Goal: Communication & Community: Answer question/provide support

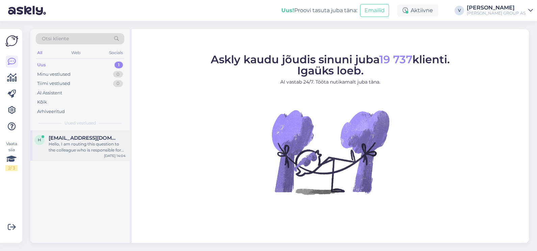
click at [71, 148] on div "Hello, I am routing this question to the colleague who is responsible for this …" at bounding box center [87, 147] width 77 height 12
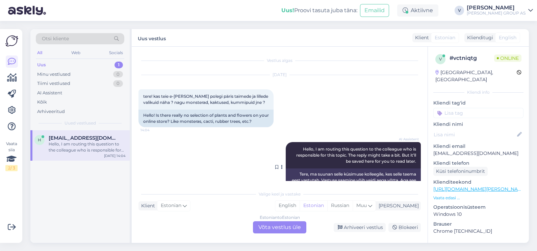
scroll to position [18, 0]
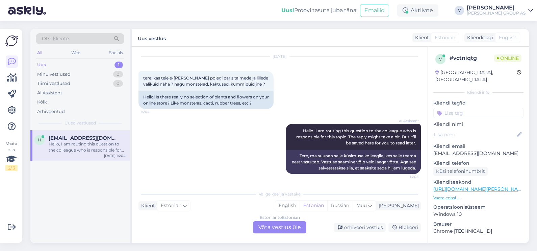
click at [273, 226] on div "Estonian to Estonian Võta vestlus üle" at bounding box center [279, 227] width 53 height 12
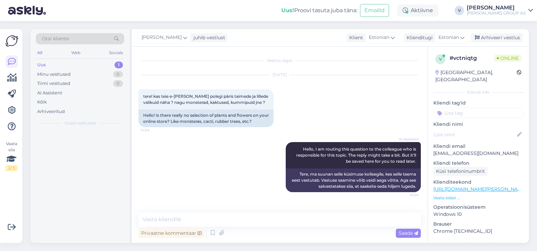
scroll to position [0, 0]
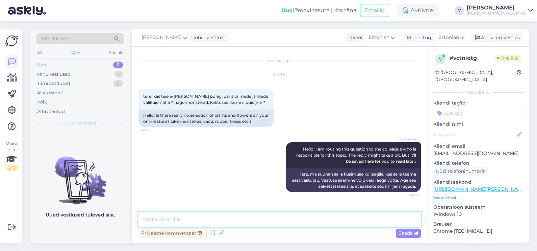
click at [201, 218] on textarea at bounding box center [279, 219] width 282 height 14
type textarea "Tere. Meie kodulehel tõesti ei ole võimalik vaadata ega tellida päristaimi."
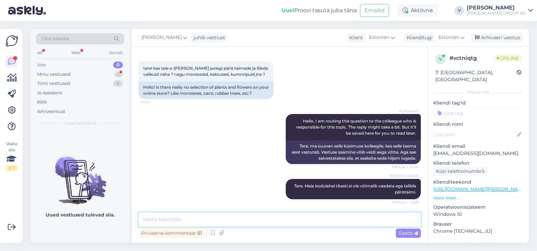
scroll to position [69, 0]
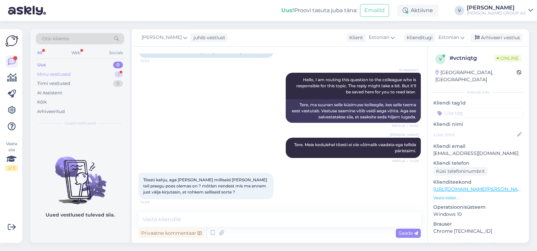
click at [69, 70] on div "Minu vestlused 1" at bounding box center [80, 74] width 88 height 9
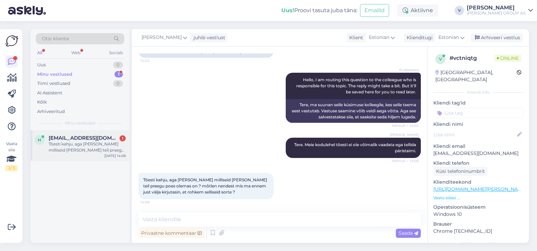
click at [75, 139] on span "[EMAIL_ADDRESS][DOMAIN_NAME]" at bounding box center [84, 138] width 70 height 6
click at [224, 218] on textarea at bounding box center [279, 219] width 282 height 14
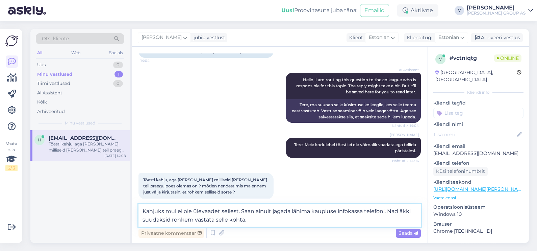
type textarea "Kahjuks mul ei ole ülevaadet sellest. Saan ainult jagada lähima kaupluse infoka…"
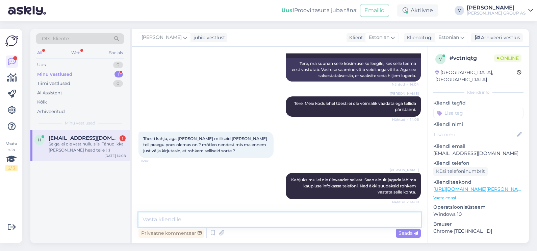
scroll to position [139, 0]
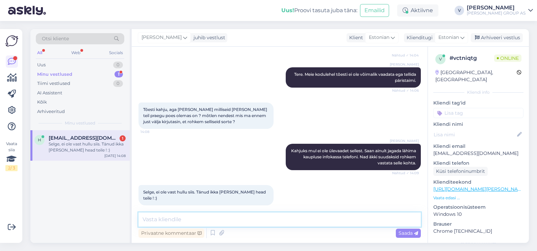
click at [212, 219] on textarea at bounding box center [279, 219] width 282 height 14
click at [507, 34] on div "Arhiveeri vestlus" at bounding box center [497, 37] width 52 height 9
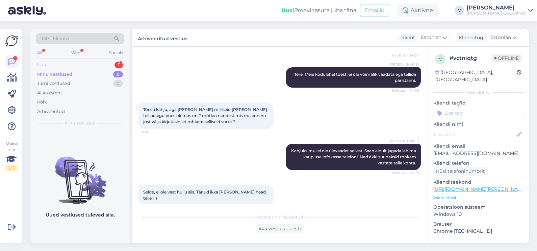
click at [68, 64] on div "Uus 1" at bounding box center [80, 64] width 88 height 9
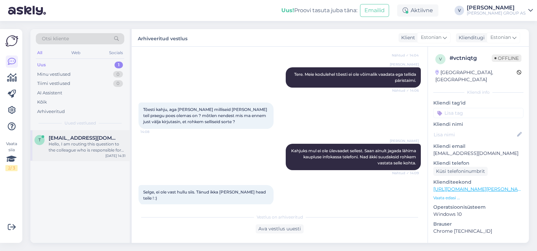
click at [68, 140] on div "[EMAIL_ADDRESS][DOMAIN_NAME] Hello, I am routing this question to the colleague…" at bounding box center [87, 144] width 77 height 18
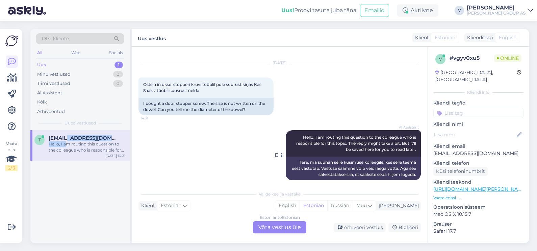
scroll to position [18, 0]
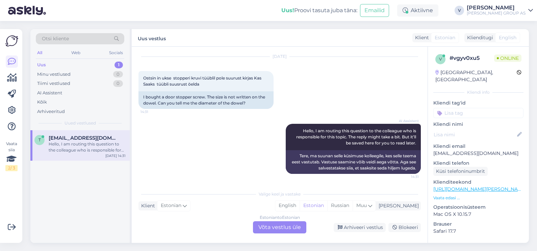
click at [280, 225] on div "Estonian to Estonian Võta vestlus üle" at bounding box center [279, 227] width 53 height 12
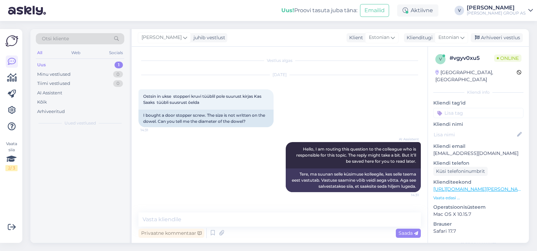
scroll to position [0, 0]
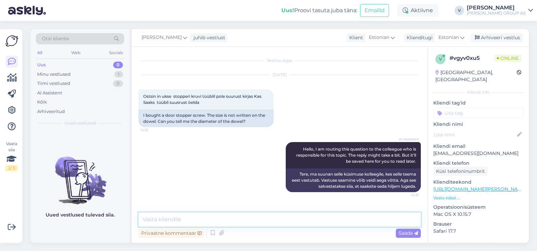
click at [236, 224] on textarea at bounding box center [279, 219] width 282 height 14
type textarea "Tere. Mis ukse ostsite?"
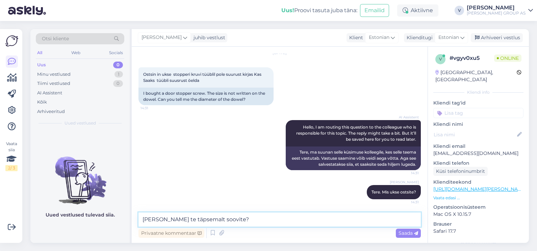
type textarea "[PERSON_NAME] te täpsemalt soovite?"
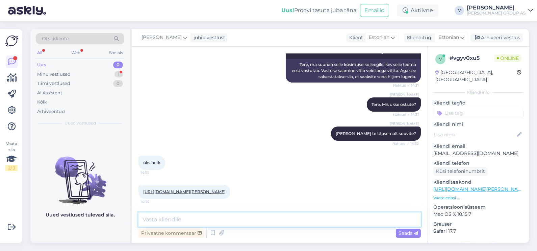
scroll to position [115, 0]
click at [167, 189] on link "[URL][DOMAIN_NAME][PERSON_NAME]" at bounding box center [184, 191] width 82 height 5
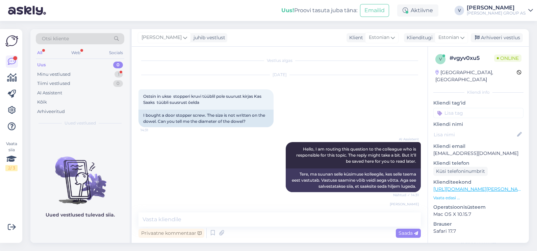
scroll to position [115, 0]
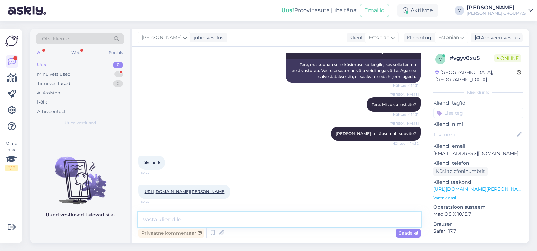
click at [167, 217] on textarea at bounding box center [279, 219] width 282 height 14
click at [161, 215] on textarea at bounding box center [279, 219] width 282 height 14
type textarea "22mm"
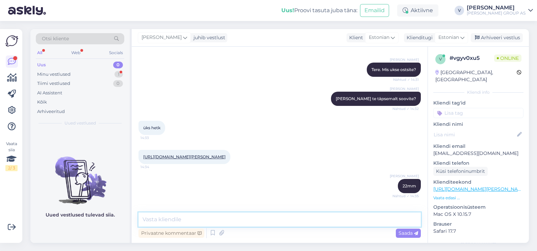
scroll to position [179, 0]
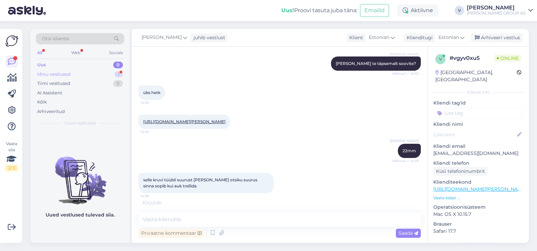
click at [71, 72] on div "Minu vestlused 1" at bounding box center [80, 74] width 88 height 9
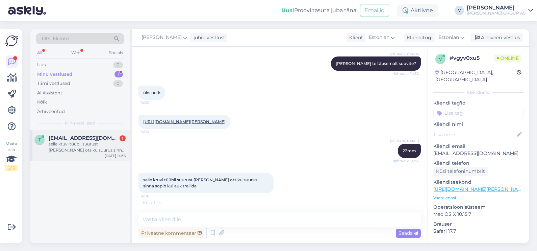
click at [88, 147] on div "selle kruvi tüübli suurust [PERSON_NAME] otsiku suurus sinna sopib kui auk trel…" at bounding box center [87, 147] width 77 height 12
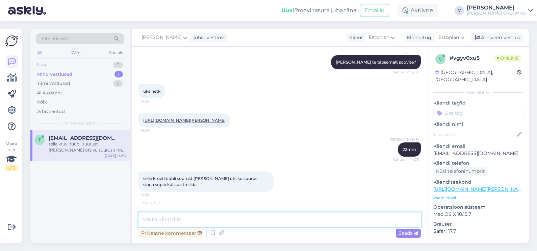
click at [215, 219] on textarea at bounding box center [279, 219] width 282 height 14
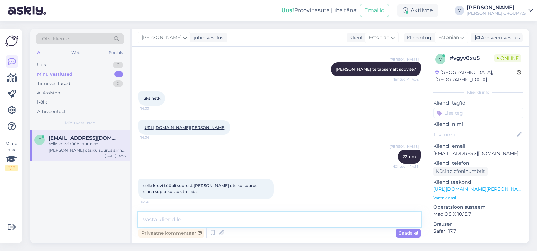
scroll to position [208, 0]
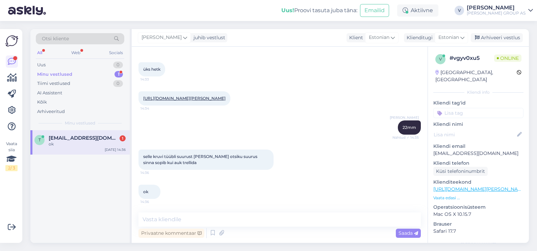
click at [210, 163] on div "selle kruvi tüübli suurust [PERSON_NAME] otsiku suurus sinna sopib kui auk trel…" at bounding box center [205, 159] width 135 height 20
click at [58, 59] on div "Otsi kliente All Web Socials Uus 0 Minu vestlused 1 Tiimi vestlused 0 AI Assist…" at bounding box center [79, 79] width 99 height 101
click at [72, 75] on div "Minu vestlused 1" at bounding box center [80, 74] width 88 height 9
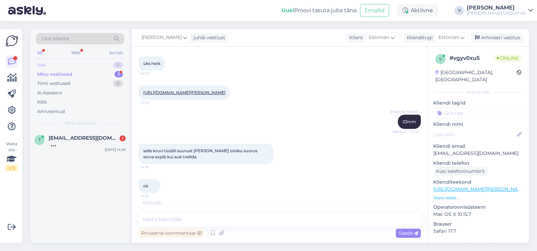
click at [62, 68] on div "Uus 0" at bounding box center [80, 64] width 88 height 9
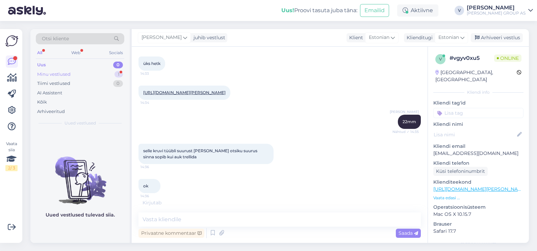
click at [68, 73] on div "Minu vestlused" at bounding box center [53, 74] width 33 height 7
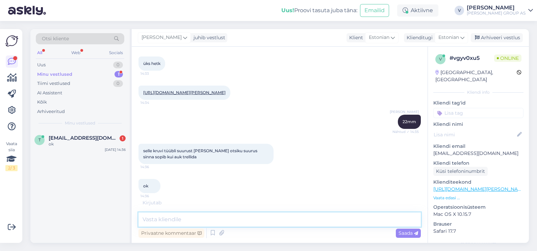
click at [178, 215] on textarea at bounding box center [279, 219] width 282 height 14
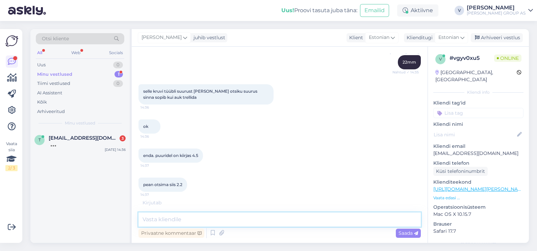
scroll to position [295, 0]
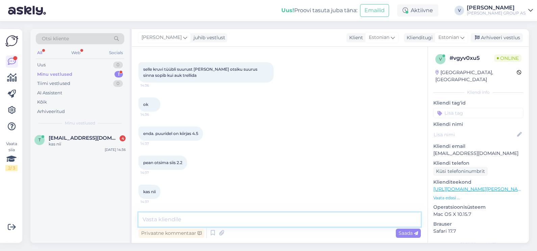
click at [199, 220] on textarea at bounding box center [279, 219] width 282 height 14
type textarea "A"
click at [240, 219] on textarea "Hetkel ma kahjuks ei saa aru mida yte täpsemalt soovite." at bounding box center [279, 219] width 282 height 14
click at [310, 214] on textarea "Hetkel ma kahjuks ei saa aru mida te täpsemalt soovite." at bounding box center [279, 219] width 282 height 14
type textarea "Hetkel ma kahjuks ei saa aru mida te täpsemalt soovite."
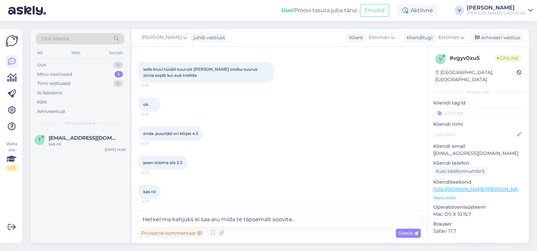
click at [416, 232] on icon at bounding box center [416, 233] width 4 height 4
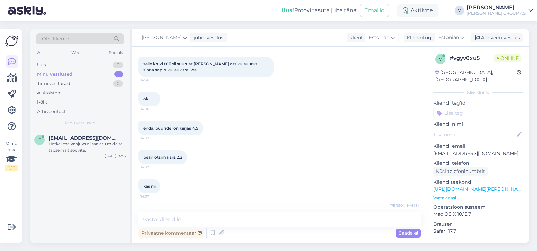
scroll to position [324, 0]
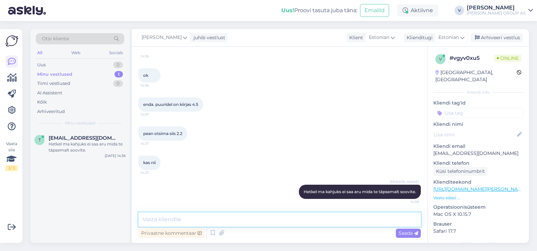
click at [338, 222] on textarea at bounding box center [279, 219] width 282 height 14
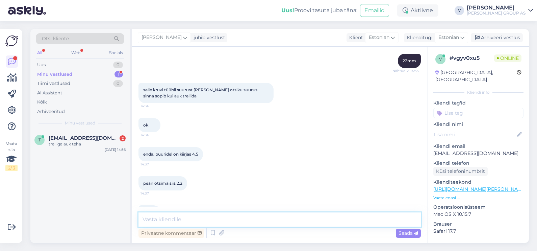
scroll to position [383, 0]
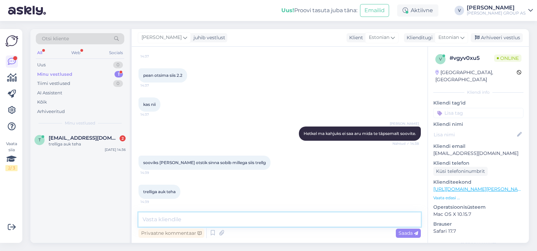
paste textarea "Selliste väikeste uksestopperite kruvid käivad koos 6 mm tüübliga. Seega sobib …"
type textarea "Selliste väikeste uksestopperite kruvid käivad koos 6 mm tüübliga. Seega sobib …"
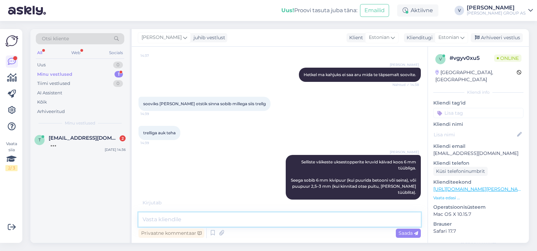
scroll to position [443, 0]
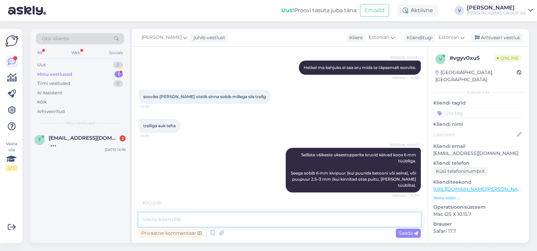
click at [177, 219] on textarea at bounding box center [279, 219] width 282 height 14
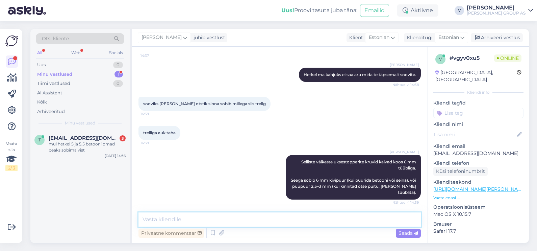
scroll to position [465, 0]
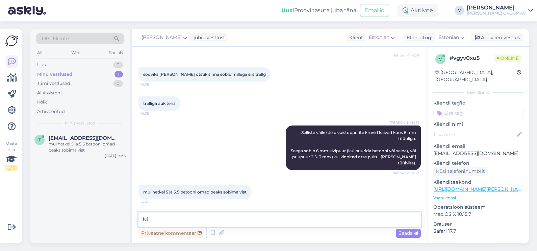
type textarea "N"
type textarea "Niimodi spetsiifiliselt ma öelda ei saa. 5,5 võiks sobida aga samas see võib jä…"
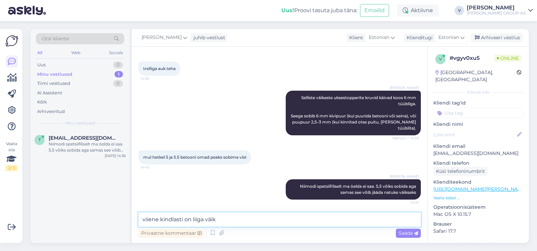
type textarea "viiene kindlasti on liiga väike"
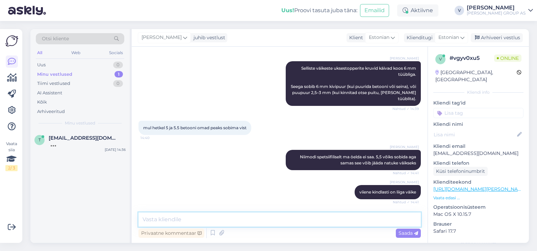
scroll to position [564, 0]
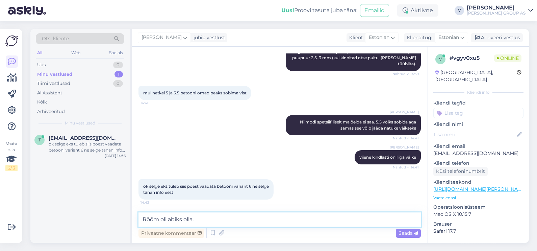
type textarea "Rõõm oli abiks olla."
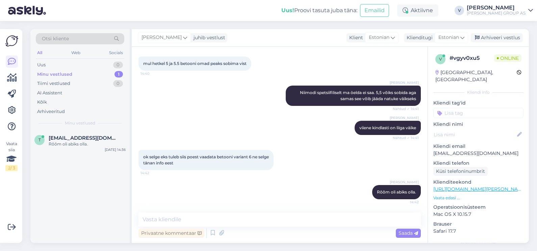
click at [488, 43] on div "[PERSON_NAME] juhib vestlust Klient [DEMOGRAPHIC_DATA] Klienditugi [DEMOGRAPHIC…" at bounding box center [330, 38] width 397 height 18
click at [493, 34] on div "Arhiveeri vestlus" at bounding box center [497, 37] width 52 height 9
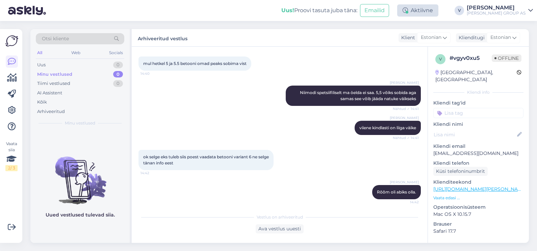
click at [435, 13] on div "Aktiivne" at bounding box center [417, 10] width 41 height 12
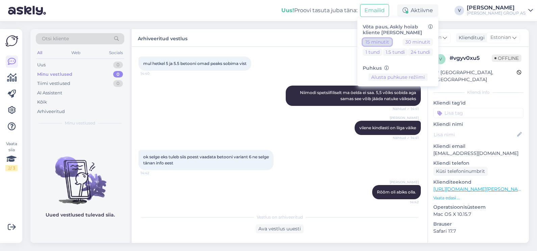
click at [392, 43] on button "15 minutit" at bounding box center [377, 41] width 29 height 7
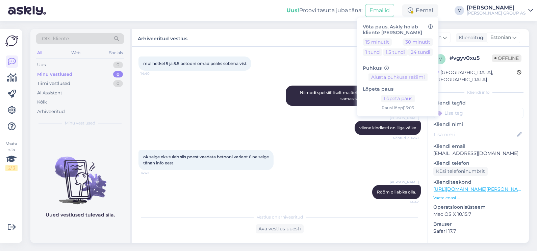
click at [333, 47] on div "Vestlus algas [DATE] Ostsin in ukse stopperi kruvi tüüblil pole suurust kirjas …" at bounding box center [280, 145] width 296 height 196
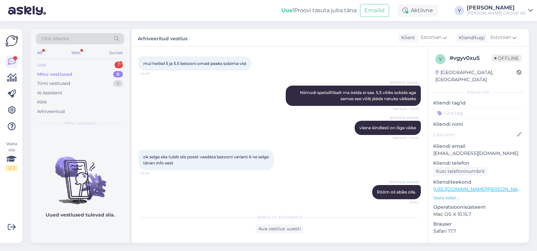
click at [66, 66] on div "Uus 1" at bounding box center [80, 64] width 88 height 9
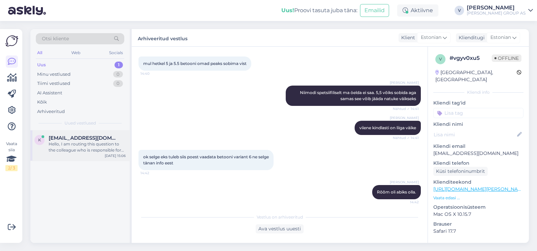
click at [78, 135] on span "[EMAIL_ADDRESS][DOMAIN_NAME]" at bounding box center [84, 138] width 70 height 6
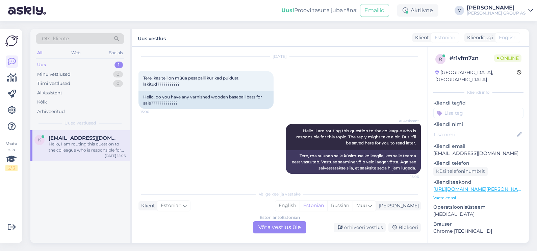
click at [279, 229] on div "Estonian to Estonian Võta vestlus üle" at bounding box center [279, 227] width 53 height 12
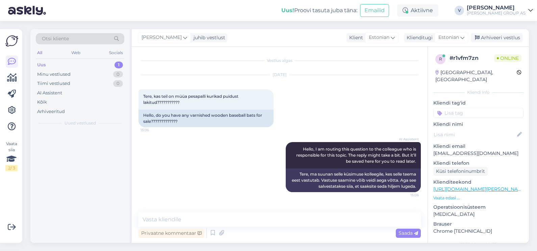
scroll to position [0, 0]
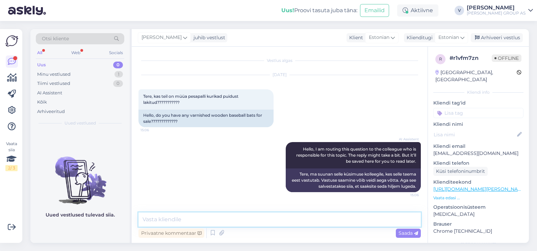
click at [247, 220] on textarea at bounding box center [279, 219] width 282 height 14
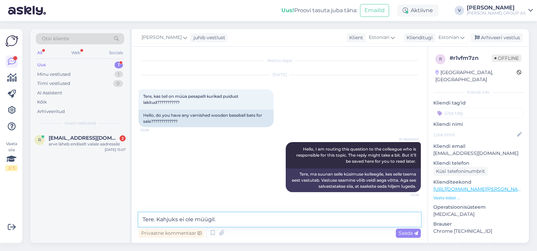
type textarea "Tere. Kahjuks ei ole müügil."
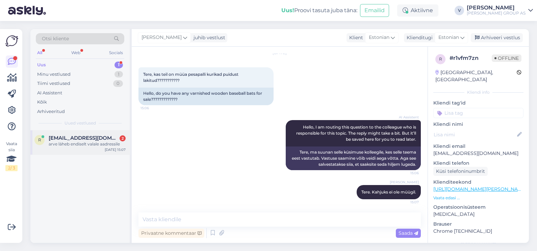
click at [80, 148] on div "r [EMAIL_ADDRESS][DOMAIN_NAME] 2 arve läheb endiselt valale aadressile [DATE] 1…" at bounding box center [79, 142] width 99 height 24
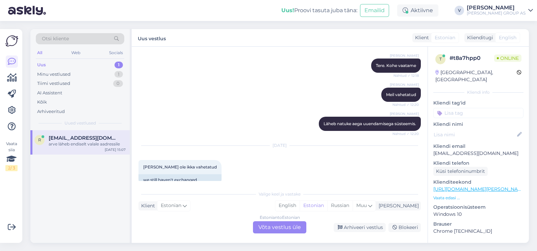
scroll to position [420, 0]
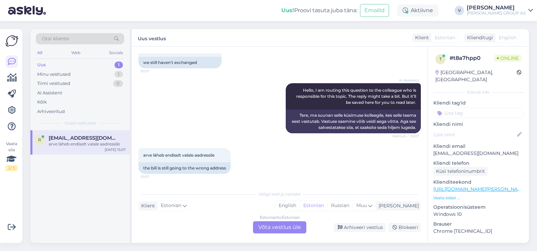
click at [284, 226] on div "Estonian to Estonian Võta vestlus üle" at bounding box center [279, 227] width 53 height 12
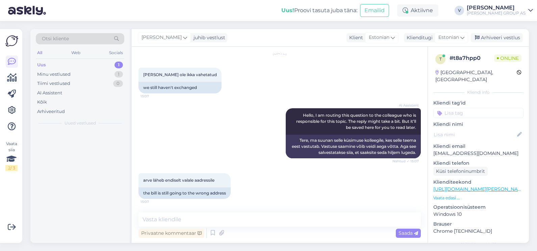
scroll to position [395, 0]
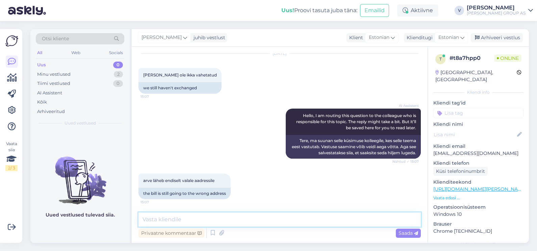
click at [230, 219] on textarea at bounding box center [279, 219] width 282 height 14
type textarea "Tere. [PERSON_NAME] tulevadki eelmisele meilile millega tellimus oli tehtud."
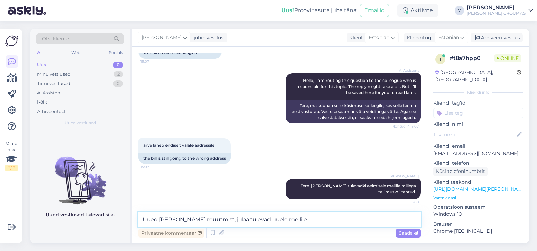
type textarea "Uued [PERSON_NAME] muutmist, juba tulevad uuele meilile."
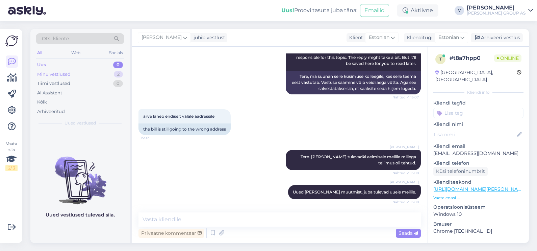
click at [66, 74] on div "Minu vestlused" at bounding box center [53, 74] width 33 height 7
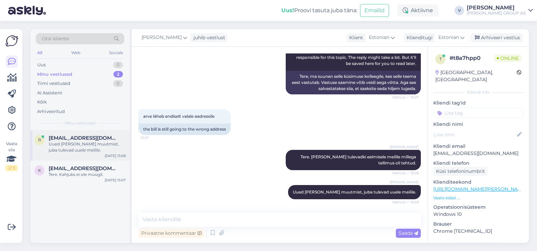
click at [66, 152] on div "Uued [PERSON_NAME] muutmist, juba tulevad uuele meilile." at bounding box center [87, 147] width 77 height 12
click at [64, 57] on div "All Web Socials" at bounding box center [80, 53] width 88 height 10
click at [68, 60] on div "Uus 0" at bounding box center [80, 64] width 88 height 9
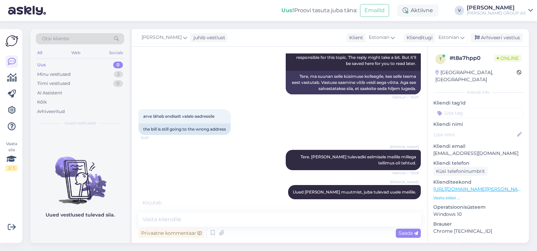
scroll to position [488, 0]
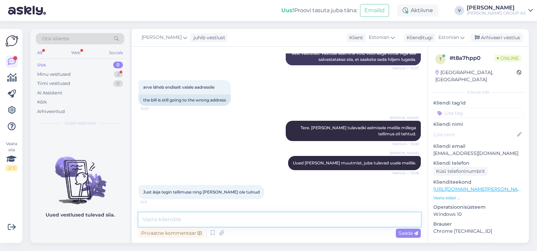
click at [169, 218] on textarea at bounding box center [279, 219] width 282 height 14
type textarea "Mis tellimuse number on? Arve ise [PERSON_NAME] automaatselt"
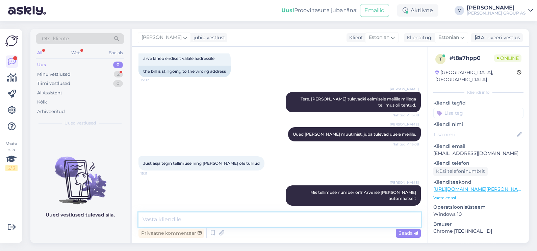
scroll to position [546, 0]
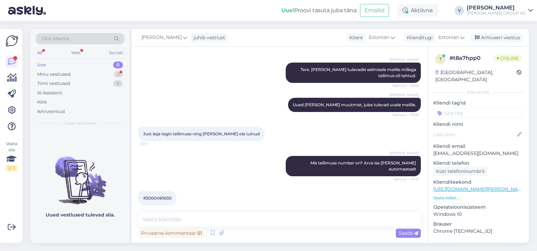
click at [167, 195] on span "#3000490630" at bounding box center [157, 197] width 28 height 5
copy div "3000490630 15:12"
click at [192, 219] on textarea at bounding box center [279, 219] width 282 height 14
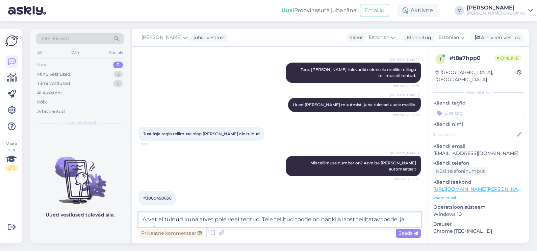
scroll to position [553, 0]
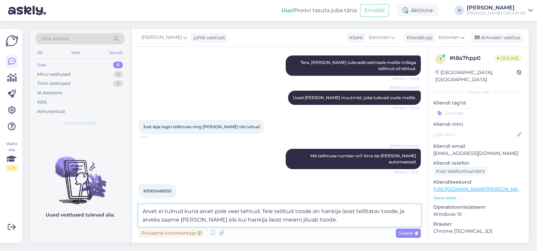
type textarea "Arvet ei tulnud kuna arvet pole veel tehtud. Teie tellitud toode on hankija lao…"
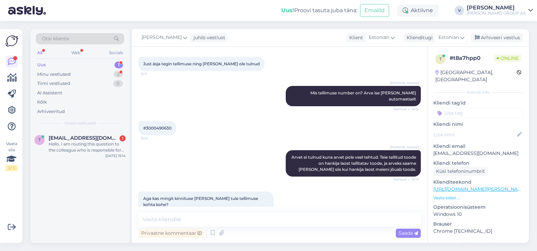
scroll to position [651, 0]
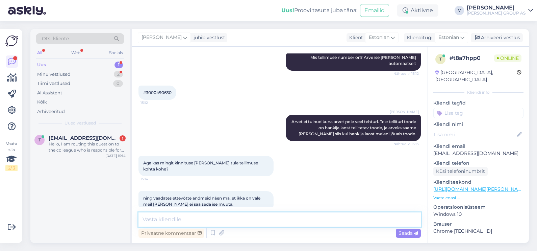
click at [177, 216] on textarea at bounding box center [279, 219] width 282 height 14
paste textarea "[EMAIL_ADDRESS][DOMAIN_NAME]"
type textarea "Ma näen et meie süsteemis [PERSON_NAME] on [EMAIL_ADDRESS][DOMAIN_NAME]"
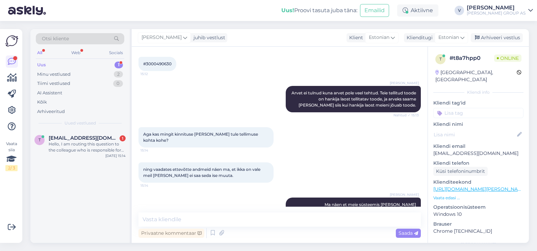
click at [243, 201] on div "[PERSON_NAME] näen et meie süsteemis [PERSON_NAME] on [EMAIL_ADDRESS][DOMAIN_NA…" at bounding box center [279, 207] width 282 height 35
click at [165, 61] on span "#3000490630" at bounding box center [157, 63] width 28 height 5
copy div "3000490630 15:12"
click at [214, 223] on textarea at bounding box center [279, 219] width 282 height 14
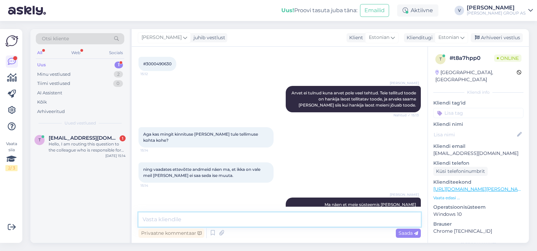
click at [180, 221] on textarea at bounding box center [279, 219] width 282 height 14
click at [221, 234] on icon at bounding box center [221, 233] width 9 height 10
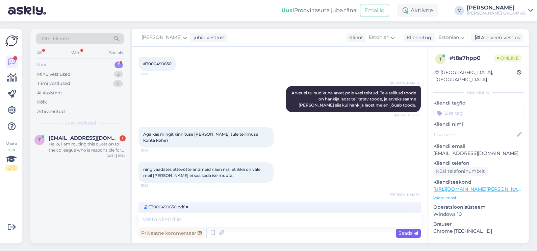
click at [406, 230] on span "Saada" at bounding box center [408, 233] width 20 height 6
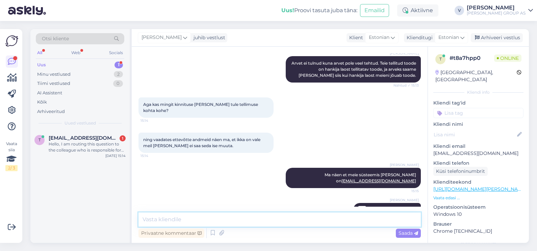
click at [200, 219] on textarea at bounding box center [279, 219] width 282 height 14
type textarea "Siin manusena on tellimuse kinnitus"
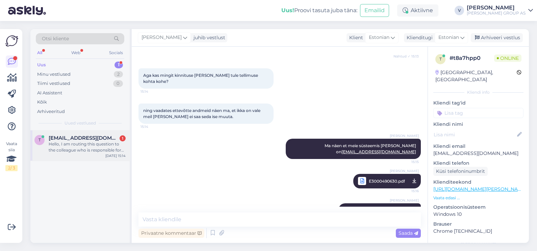
click at [54, 155] on div "t [EMAIL_ADDRESS][DOMAIN_NAME] 1 Hello, I am routing this question to the colle…" at bounding box center [79, 145] width 99 height 30
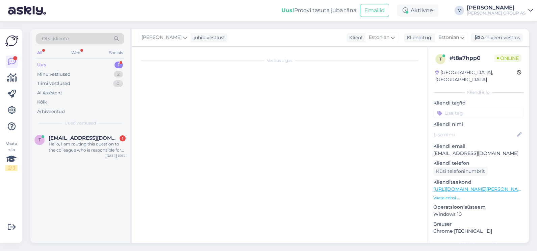
scroll to position [14, 0]
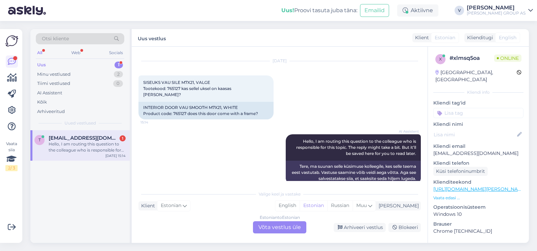
click at [273, 222] on div "Estonian to Estonian Võta vestlus üle" at bounding box center [279, 227] width 53 height 12
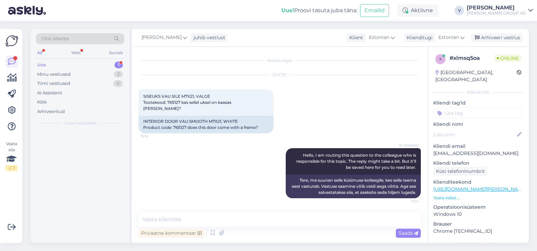
scroll to position [0, 0]
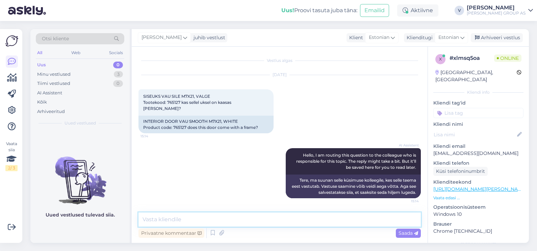
click at [228, 219] on textarea at bounding box center [279, 219] width 282 height 14
type textarea "Tere. Ei ole. Pilt on ilustreeritav."
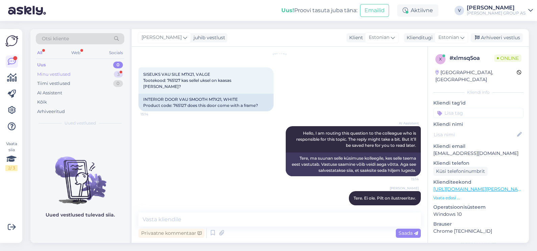
click at [99, 75] on div "Minu vestlused 3" at bounding box center [80, 74] width 88 height 9
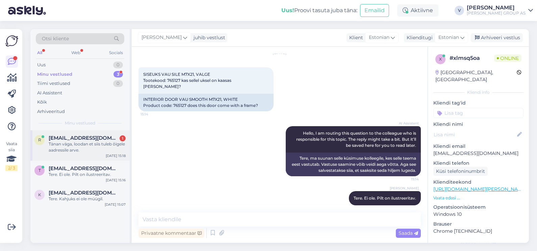
click at [93, 147] on div "Tänan väga, loodan et siis tuleb õigele aadressile arve." at bounding box center [87, 147] width 77 height 12
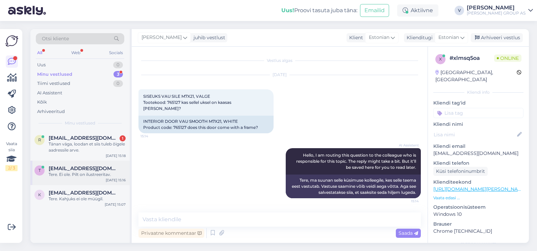
scroll to position [768, 0]
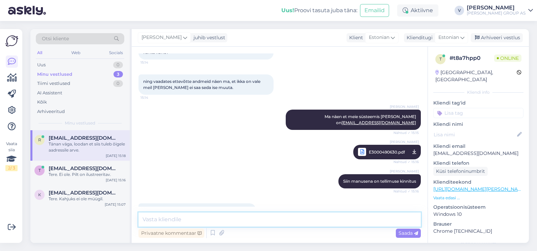
click at [213, 216] on textarea at bounding box center [279, 219] width 282 height 14
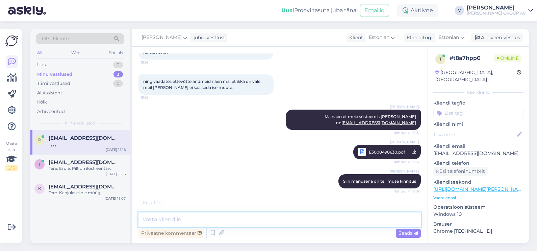
click at [214, 216] on textarea at bounding box center [279, 219] width 282 height 14
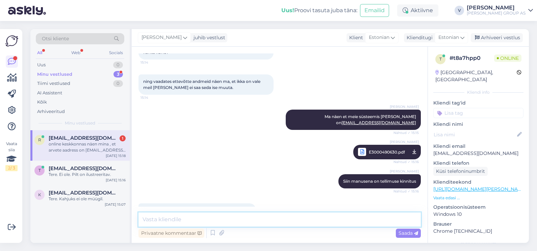
scroll to position [803, 0]
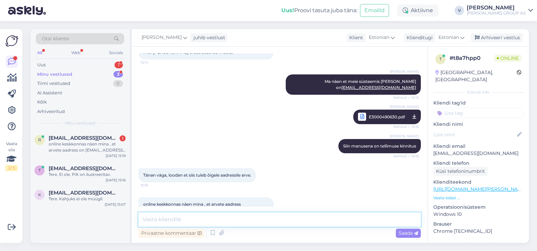
click at [246, 219] on textarea at bounding box center [279, 219] width 282 height 14
click at [88, 149] on div "online keskkonnas näen mina , et arvete aadress on [EMAIL_ADDRESS][DOMAIN_NAME]…" at bounding box center [87, 147] width 77 height 12
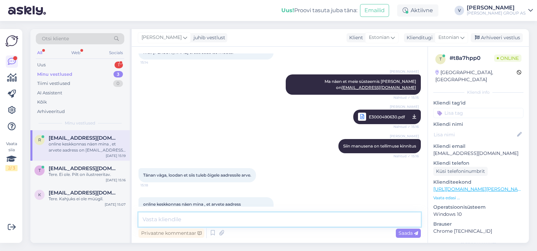
click at [214, 215] on textarea at bounding box center [279, 219] width 282 height 14
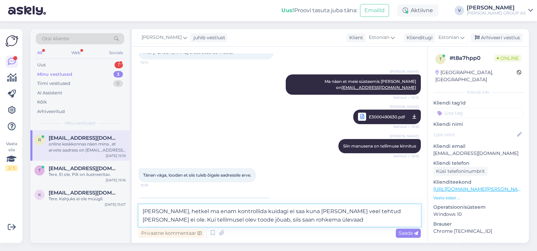
type textarea "[PERSON_NAME], hetkel ma enam kontrollida kuidagi ei saa kuna [PERSON_NAME] vee…"
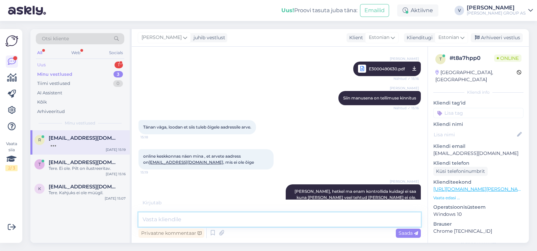
scroll to position [873, 0]
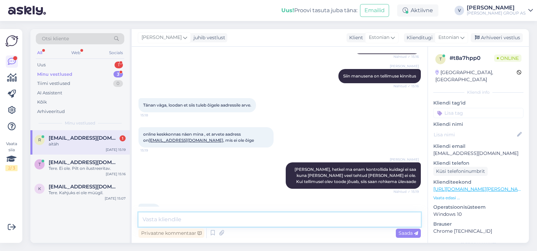
click at [186, 217] on textarea at bounding box center [279, 219] width 282 height 14
click at [78, 61] on div "Uus 1" at bounding box center [80, 64] width 88 height 9
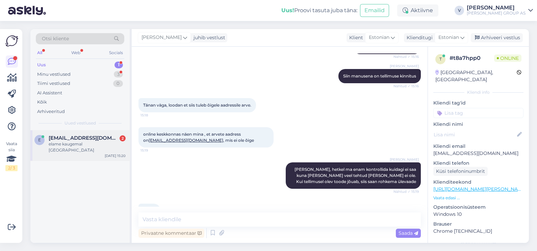
click at [74, 133] on div "e [EMAIL_ADDRESS][DOMAIN_NAME] 2 elame kaugemal [GEOGRAPHIC_DATA] [DATE] 15:20" at bounding box center [79, 145] width 99 height 30
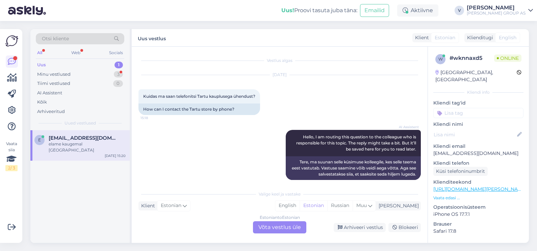
scroll to position [42, 0]
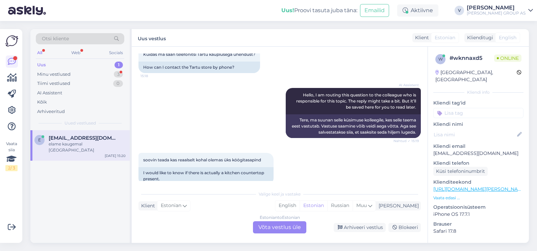
click at [285, 229] on div "Estonian to Estonian Võta vestlus üle" at bounding box center [279, 227] width 53 height 12
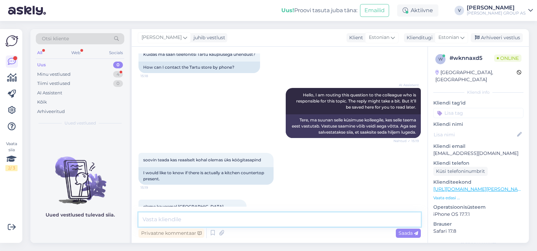
click at [232, 217] on textarea at bounding box center [279, 219] width 282 height 14
type textarea "Tere. Tartu infokassa telefoni number on [PHONE_NUMBER]"
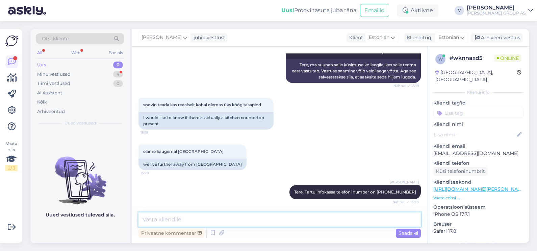
scroll to position [126, 0]
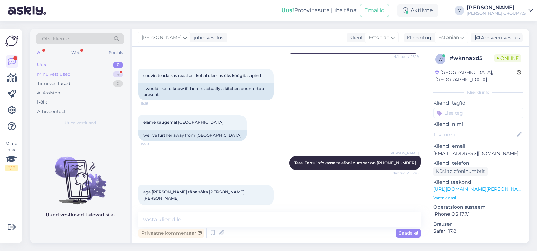
click at [63, 74] on div "Minu vestlused" at bounding box center [53, 74] width 33 height 7
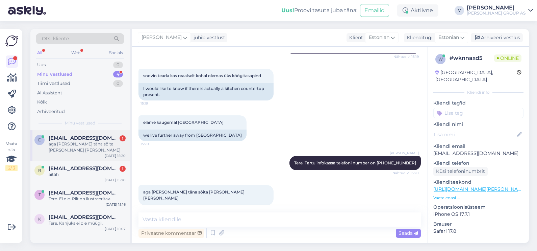
click at [79, 146] on div "aga [PERSON_NAME] tǎna sõita [PERSON_NAME] [PERSON_NAME]" at bounding box center [87, 147] width 77 height 12
click at [80, 180] on div "r [EMAIL_ADDRESS][DOMAIN_NAME] 1 aitäh [DATE] 15:20" at bounding box center [79, 172] width 99 height 24
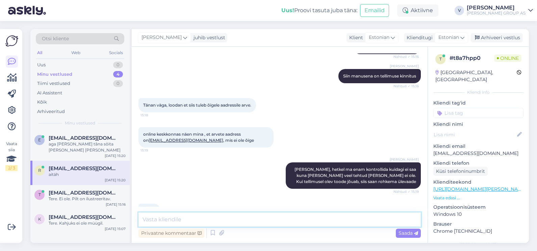
click at [280, 218] on textarea at bounding box center [279, 219] width 282 height 14
click at [84, 226] on div "Tere. Kahjuks ei ole müügil." at bounding box center [87, 223] width 77 height 6
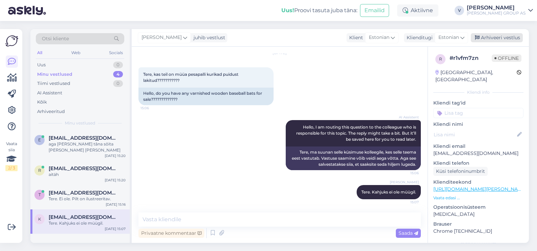
click at [505, 35] on div "Arhiveeri vestlus" at bounding box center [497, 37] width 52 height 9
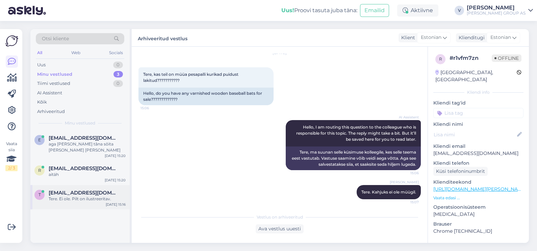
click at [96, 193] on div "[EMAIL_ADDRESS][DOMAIN_NAME]" at bounding box center [87, 192] width 77 height 6
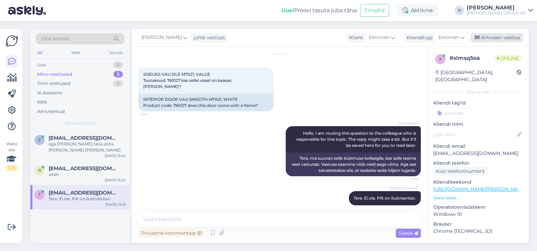
click at [494, 33] on div "[PERSON_NAME] juhib vestlust Klient [DEMOGRAPHIC_DATA] Klienditugi [DEMOGRAPHIC…" at bounding box center [330, 38] width 397 height 18
click at [495, 38] on div "Arhiveeri vestlus" at bounding box center [497, 37] width 52 height 9
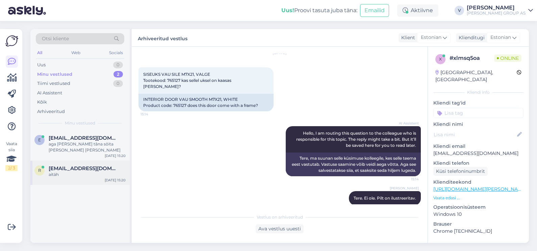
click at [74, 172] on div "aitäh" at bounding box center [87, 174] width 77 height 6
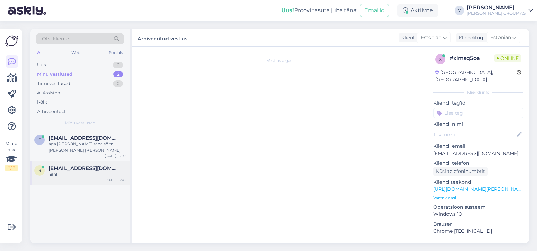
scroll to position [873, 0]
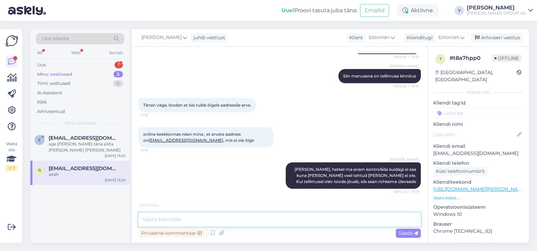
click at [176, 220] on textarea at bounding box center [279, 219] width 282 height 14
click at [86, 64] on div "Uus 1" at bounding box center [80, 64] width 88 height 9
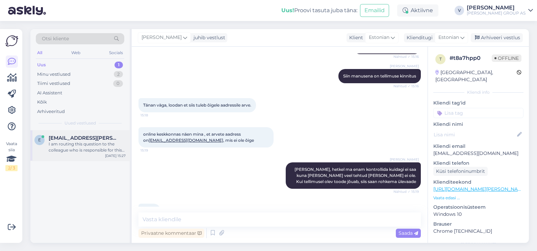
click at [64, 149] on div "I am routing this question to the colleague who is responsible for this topic. …" at bounding box center [87, 147] width 77 height 12
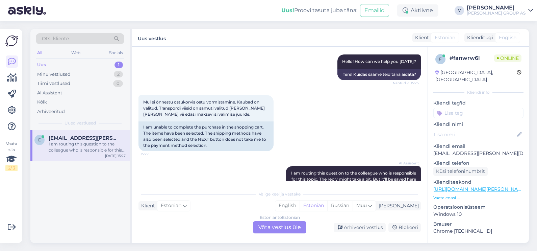
scroll to position [118, 0]
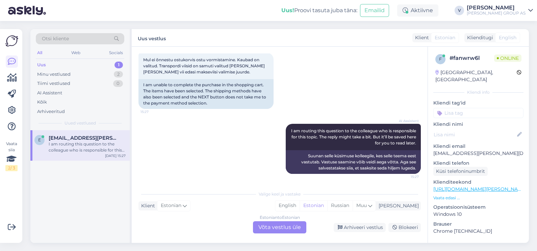
click at [277, 228] on div "Estonian to Estonian Võta vestlus üle" at bounding box center [279, 227] width 53 height 12
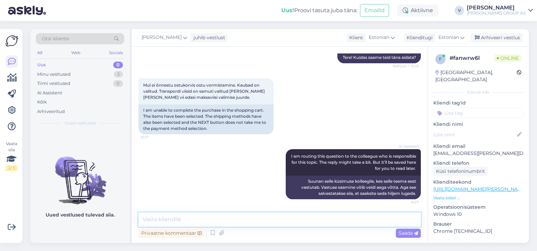
click at [213, 222] on textarea at bounding box center [279, 219] width 282 height 14
type textarea "P"
type textarea "Tere, palun saatke oma ekraanist pilt"
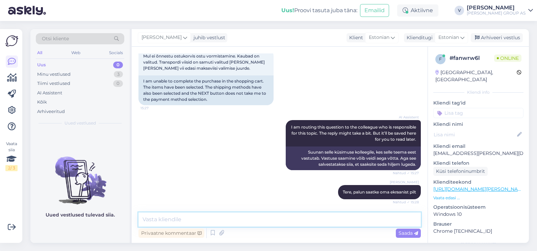
scroll to position [163, 0]
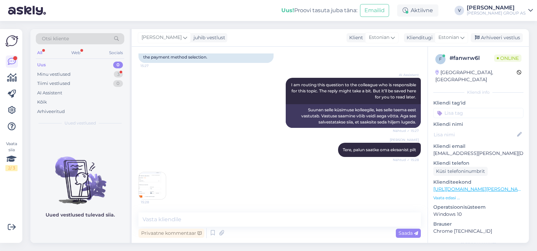
click at [150, 185] on img at bounding box center [152, 185] width 27 height 27
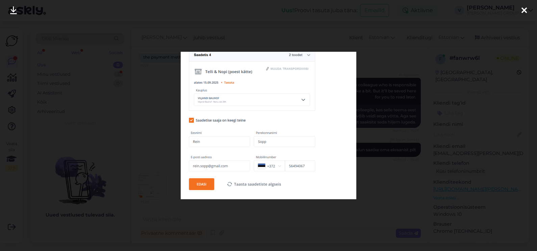
click at [384, 179] on div at bounding box center [268, 125] width 537 height 251
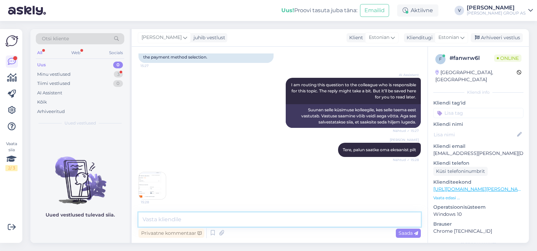
click at [259, 214] on textarea at bounding box center [279, 219] width 282 height 14
type textarea "Kas te valisite kõikide saadetiste puhul kauplust?"
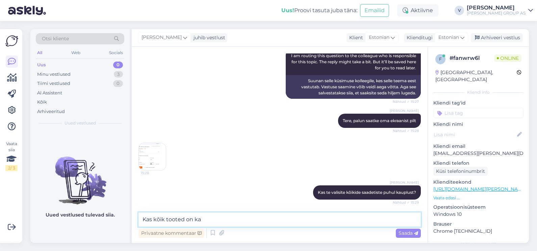
scroll to position [228, 0]
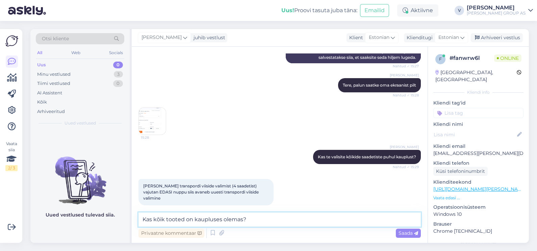
type textarea "Kas kõik tooted on kaupluses olemas?"
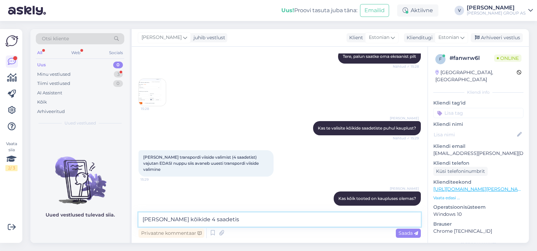
scroll to position [286, 0]
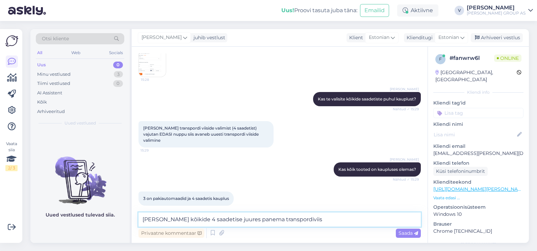
type textarea "[PERSON_NAME] kõikide 4 saadetise juures panema transpordiviisi"
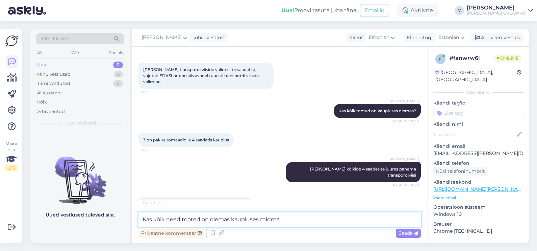
scroll to position [351, 0]
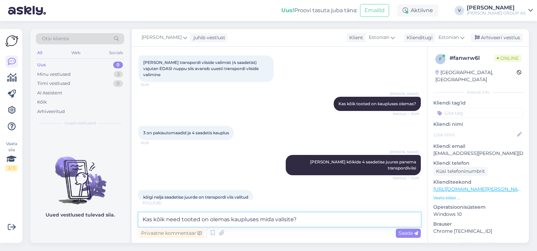
type textarea "Kas kõik need tooted on olemas kaupluses mida valisite?"
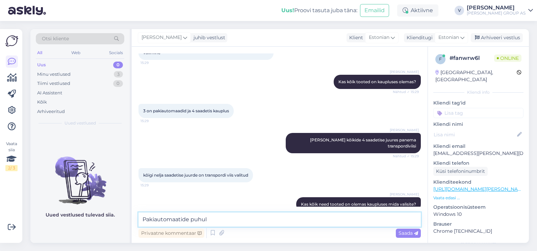
scroll to position [408, 0]
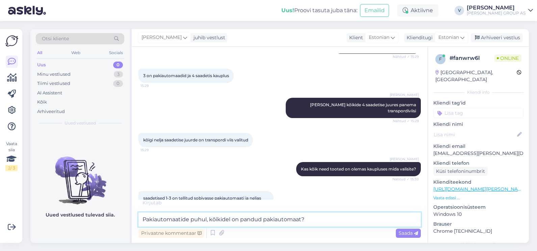
type textarea "Pakiautomaatide puhul, kõikidel on pandud pakiautomaat?"
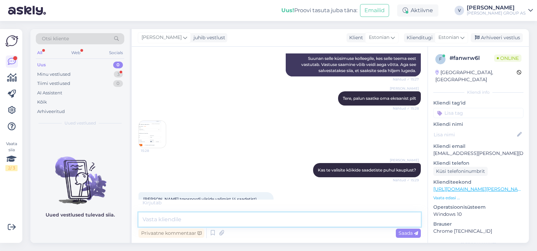
scroll to position [255, 0]
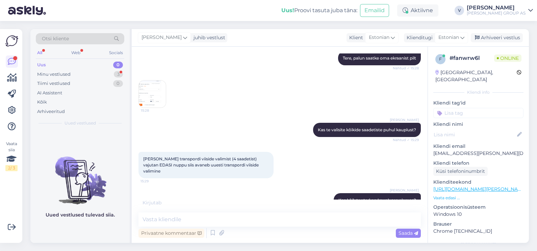
click at [143, 89] on img at bounding box center [152, 93] width 27 height 27
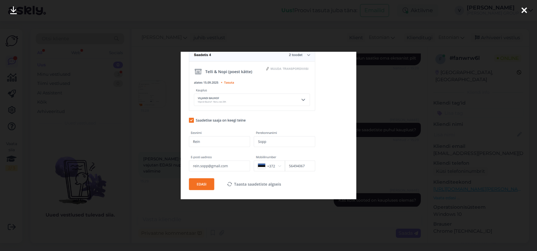
scroll to position [495, 0]
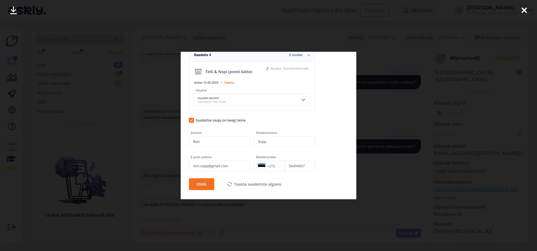
click at [397, 164] on div at bounding box center [268, 125] width 537 height 251
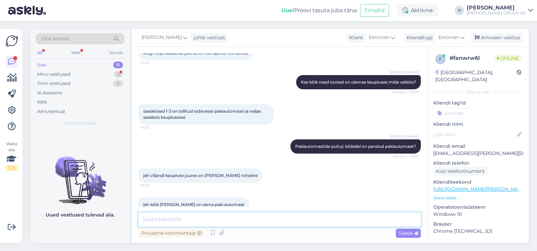
click at [245, 225] on textarea at bounding box center [279, 219] width 282 height 14
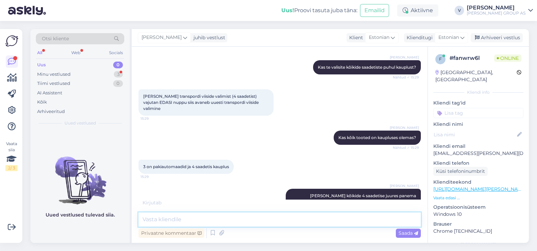
scroll to position [242, 0]
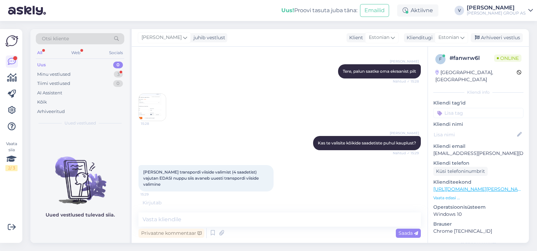
click at [153, 113] on img at bounding box center [152, 107] width 27 height 27
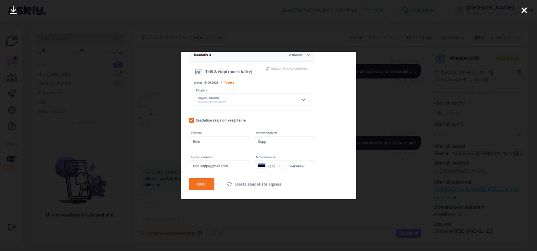
click at [416, 135] on div at bounding box center [268, 125] width 537 height 251
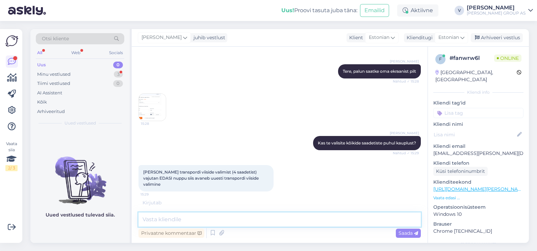
click at [260, 222] on textarea at bounding box center [279, 219] width 282 height 14
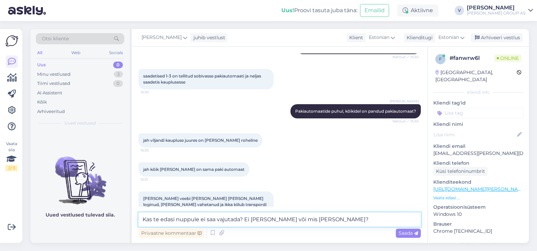
type textarea "Kas te edasi nuppule ei saa vajutada? Ei [PERSON_NAME] või mis [PERSON_NAME]?"
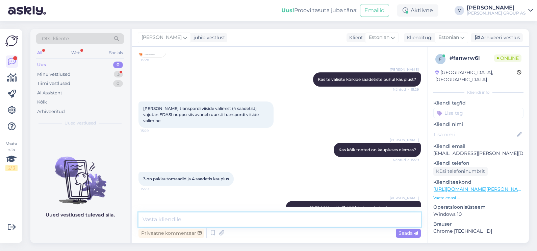
scroll to position [179, 0]
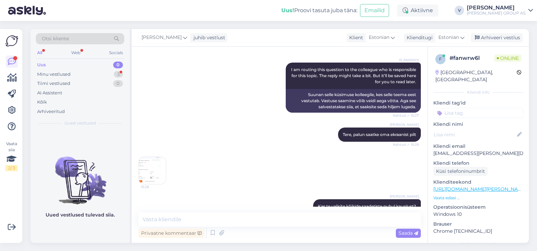
click at [152, 169] on img at bounding box center [152, 170] width 27 height 27
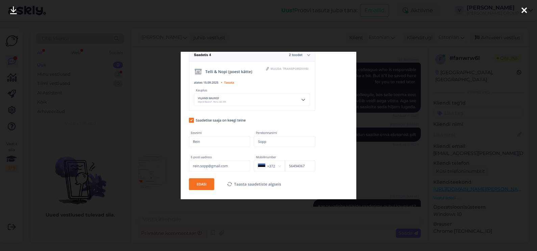
click at [425, 162] on div at bounding box center [268, 125] width 537 height 251
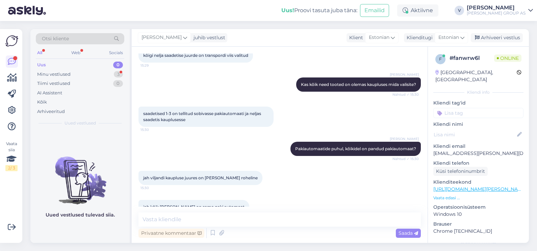
scroll to position [516, 0]
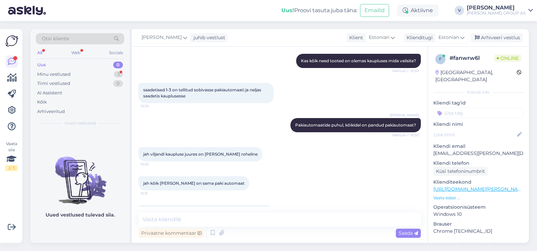
drag, startPoint x: 180, startPoint y: 226, endPoint x: 179, endPoint y: 222, distance: 4.8
click at [179, 225] on div "Privaatne kommentaar Saada" at bounding box center [279, 225] width 282 height 27
click at [186, 218] on textarea at bounding box center [279, 219] width 282 height 14
click at [190, 219] on textarea at bounding box center [279, 219] width 282 height 14
click at [207, 224] on textarea at bounding box center [279, 219] width 282 height 14
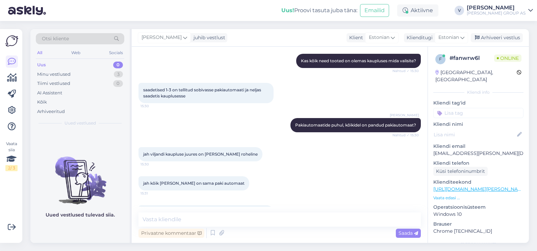
click at [290, 175] on div "jah kõik [PERSON_NAME] on sama paki automaat 15:31" at bounding box center [279, 182] width 282 height 29
click at [233, 218] on textarea at bounding box center [279, 219] width 282 height 14
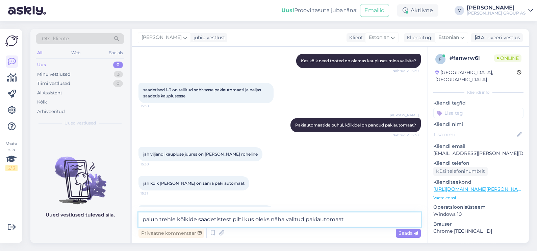
type textarea "palun trehle kõikide saadetistest pilti kus oleks näha valitud pakiautomaati"
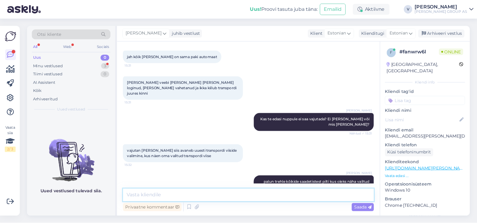
scroll to position [678, 0]
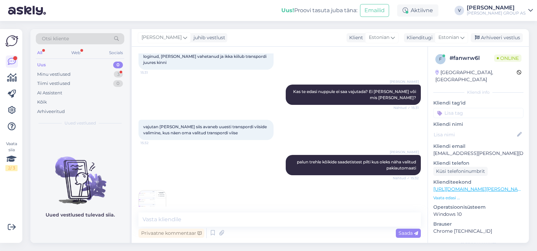
click at [160, 190] on img at bounding box center [152, 203] width 27 height 27
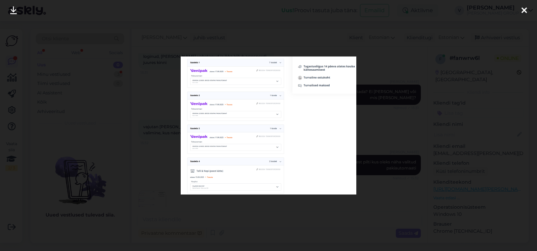
drag, startPoint x: 458, startPoint y: 1, endPoint x: 291, endPoint y: 110, distance: 199.1
click at [291, 110] on img at bounding box center [268, 125] width 175 height 138
click at [102, 116] on div at bounding box center [268, 125] width 537 height 251
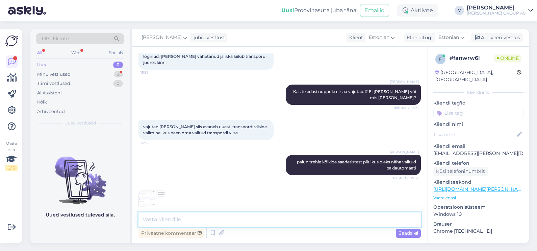
click at [206, 214] on textarea at bounding box center [279, 219] width 282 height 14
type textarea "Mis tooted valisite [GEOGRAPHIC_DATA] Bauhofis kätte saamisega [PERSON_NAME] tk?"
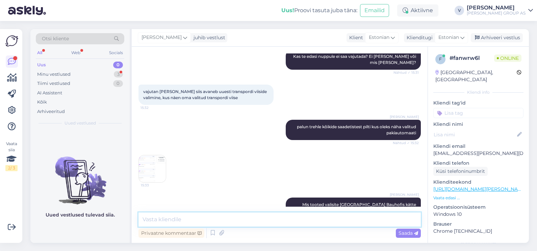
scroll to position [756, 0]
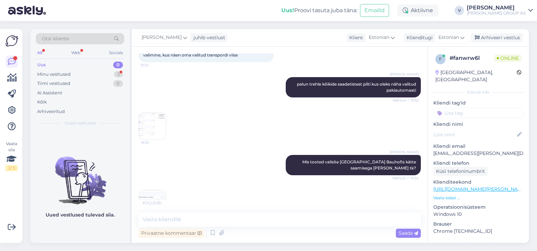
click at [155, 190] on img at bounding box center [152, 203] width 27 height 27
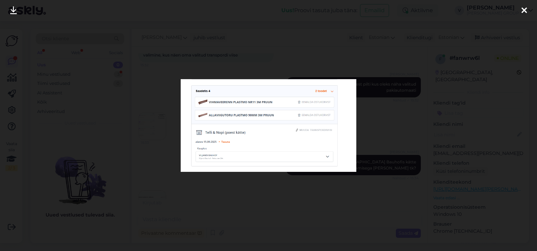
drag, startPoint x: 236, startPoint y: 108, endPoint x: 224, endPoint y: 112, distance: 12.5
click at [225, 112] on img at bounding box center [268, 125] width 175 height 93
click at [252, 184] on div at bounding box center [268, 125] width 537 height 251
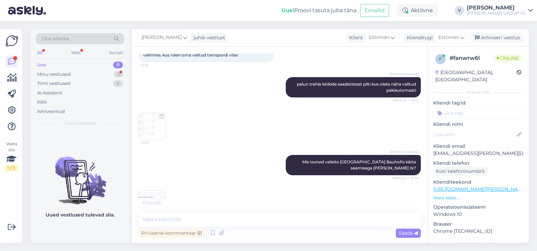
scroll to position [790, 0]
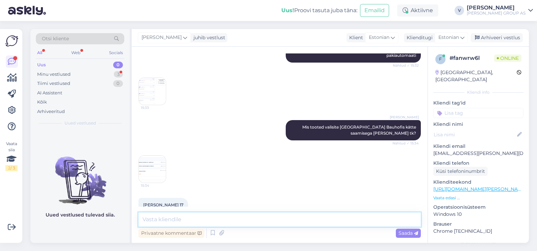
click at [183, 220] on textarea at bounding box center [279, 219] width 282 height 14
click at [147, 155] on img at bounding box center [152, 168] width 27 height 27
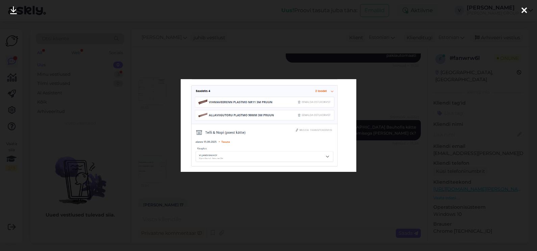
click at [276, 188] on div at bounding box center [268, 125] width 537 height 251
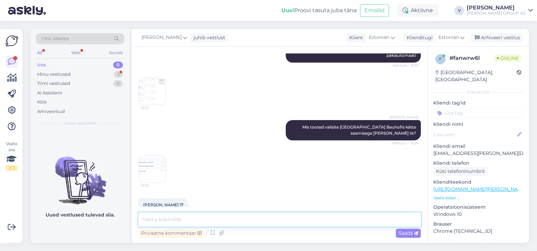
click at [155, 225] on textarea at bounding box center [279, 219] width 282 height 14
type textarea "Kui te võtatate kauba saaja keegi teine ära?"
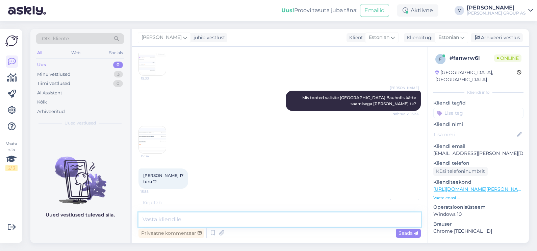
scroll to position [849, 0]
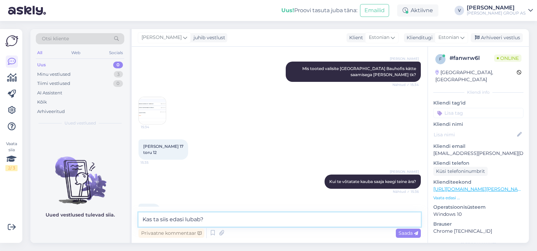
type textarea "Kas ta siis edasi lubab?"
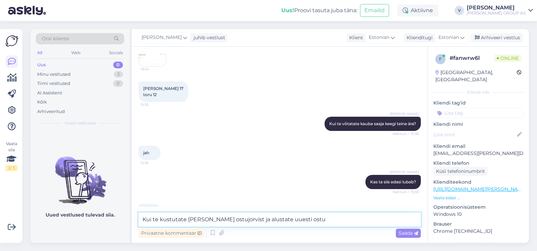
scroll to position [936, 0]
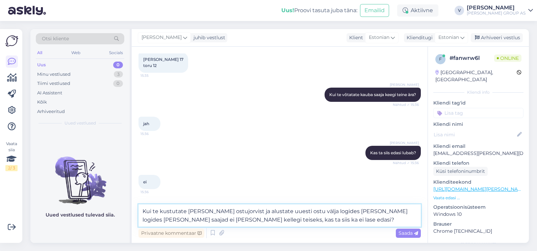
type textarea "Kui te kustutate [PERSON_NAME] ostujorvist ja alustate uuesti ostu välja logide…"
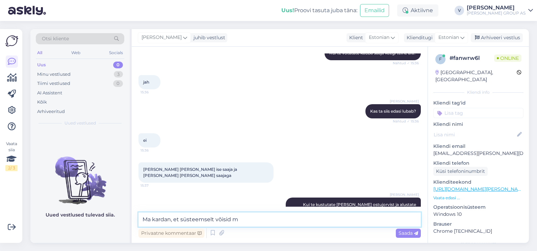
scroll to position [984, 0]
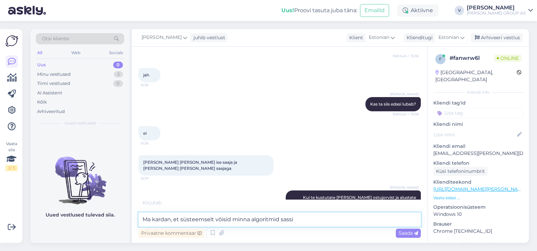
type textarea "Ma kardan, et süsteemselt võisid minna algoritmid sassi"
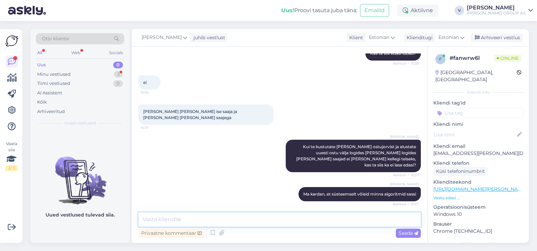
scroll to position [1064, 0]
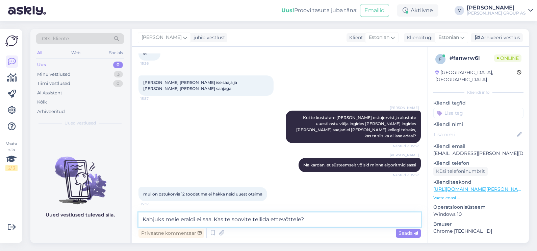
type textarea "Kahjuks meie eraldi ei saa. Kas te soovite tellida ettevõttele?"
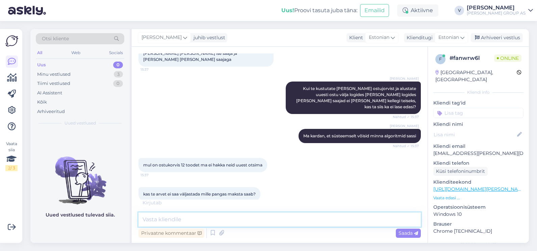
scroll to position [1122, 0]
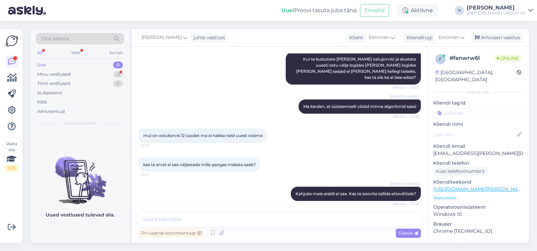
click at [195, 229] on div "Privaatne kommentaar" at bounding box center [171, 232] width 66 height 9
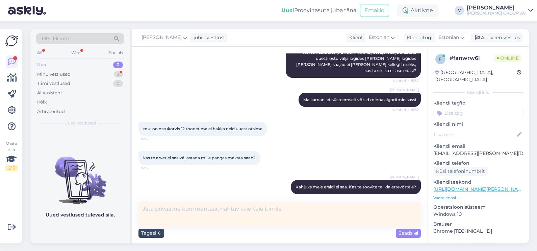
click at [146, 231] on div "Tagasi" at bounding box center [151, 232] width 26 height 9
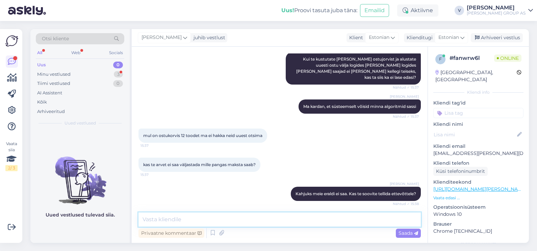
click at [163, 220] on textarea at bounding box center [279, 219] width 282 height 14
type textarea "Kahjuks meie eraldi arveid ei saa väljastada"
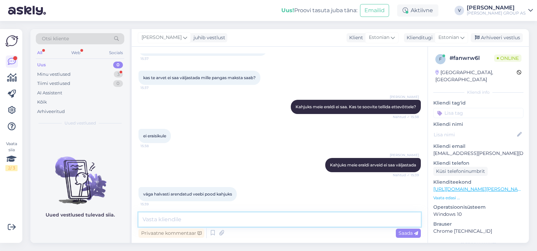
scroll to position [1238, 0]
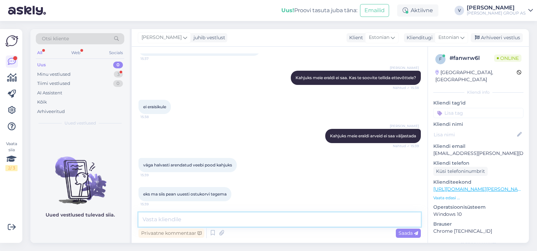
click at [239, 219] on textarea at bounding box center [279, 219] width 282 height 14
type textarea "Me edastame tagasiside meie vastutava osakonnale."
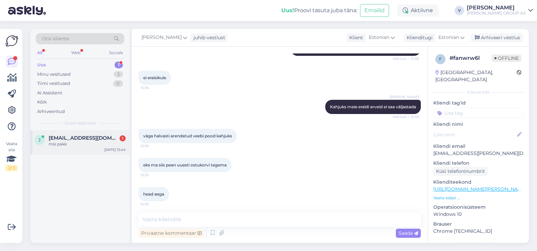
click at [85, 142] on div "mis pakk" at bounding box center [87, 144] width 77 height 6
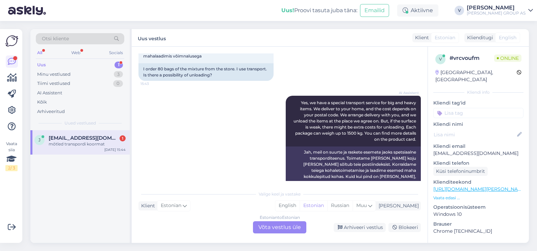
scroll to position [127, 0]
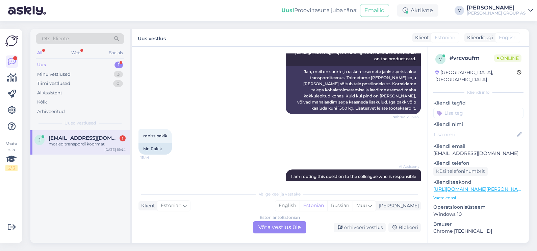
click at [289, 226] on div "Estonian to Estonian Võta vestlus üle" at bounding box center [279, 227] width 53 height 12
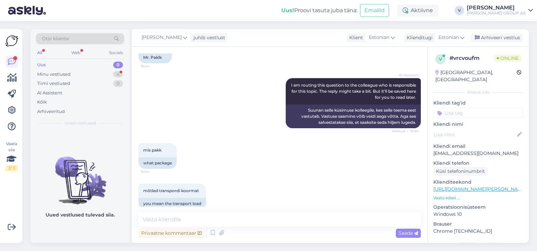
scroll to position [222, 0]
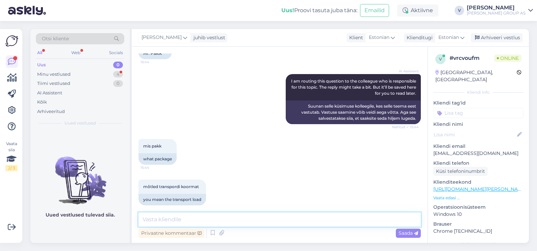
click at [213, 220] on textarea at bounding box center [279, 219] width 282 height 14
type textarea "K"
type textarea "Sellega on kaasnev lisakulu kraanaga."
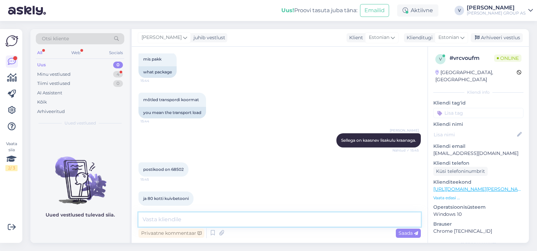
scroll to position [338, 0]
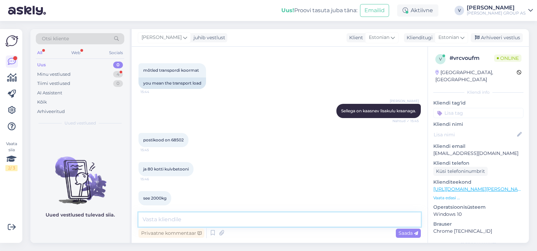
click at [163, 222] on textarea at bounding box center [279, 219] width 282 height 14
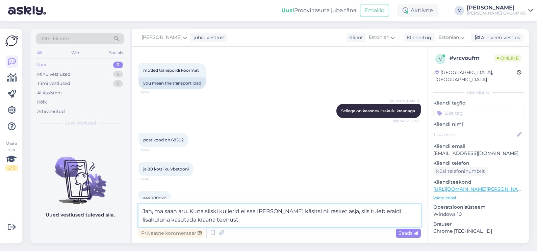
type textarea "Jah, ma saan aru. Kuna siiski kullerid ei saa [PERSON_NAME] käsitsi nii rasket …"
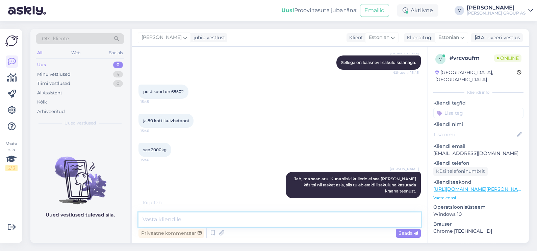
scroll to position [408, 0]
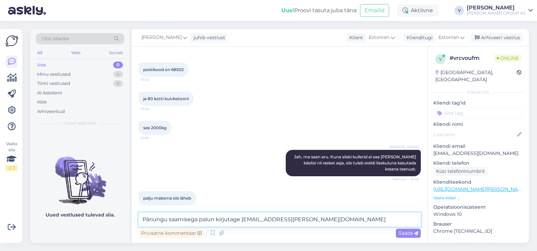
click at [156, 218] on textarea "Päriungu saamisega palun kirjutage [EMAIL_ADDRESS][PERSON_NAME][DOMAIN_NAME]" at bounding box center [279, 219] width 282 height 14
click at [302, 216] on textarea "Päringu saamisega palun kirjutage [EMAIL_ADDRESS][PERSON_NAME][DOMAIN_NAME]" at bounding box center [279, 219] width 282 height 14
type textarea "Päringu saamisega palun kirjutage [EMAIL_ADDRESS][PERSON_NAME][DOMAIN_NAME]"
click at [400, 235] on span "Saada" at bounding box center [408, 233] width 20 height 6
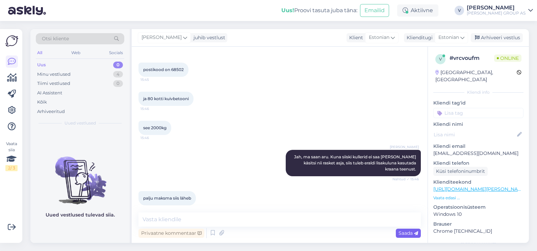
scroll to position [437, 0]
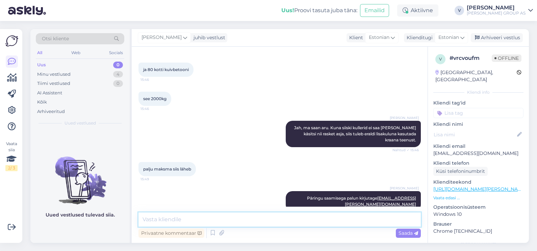
drag, startPoint x: 404, startPoint y: 231, endPoint x: 432, endPoint y: 272, distance: 49.7
click at [432, 250] on html "Uus! Proovi tasuta [PERSON_NAME]: Emailid Aktiivne Võta paus, Askly hoiab klien…" at bounding box center [268, 125] width 537 height 251
drag, startPoint x: 499, startPoint y: 39, endPoint x: 438, endPoint y: 63, distance: 65.5
click at [498, 40] on div "Arhiveeri vestlus" at bounding box center [497, 37] width 52 height 9
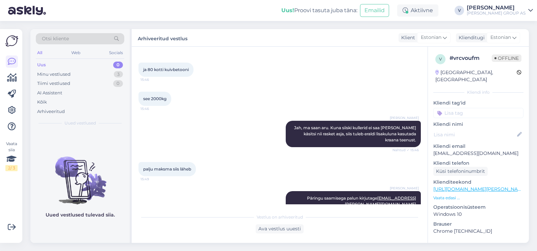
click at [60, 64] on div "Uus 0" at bounding box center [80, 64] width 88 height 9
click at [69, 74] on div "Minu vestlused" at bounding box center [53, 74] width 33 height 7
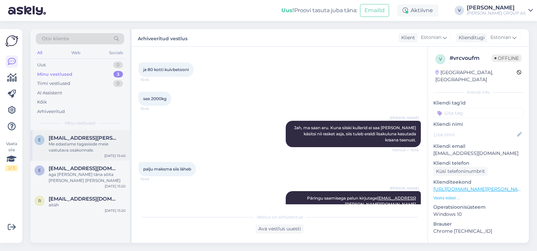
click at [110, 148] on div "Me edastame tagasiside meie vastutava osakonnale." at bounding box center [87, 147] width 77 height 12
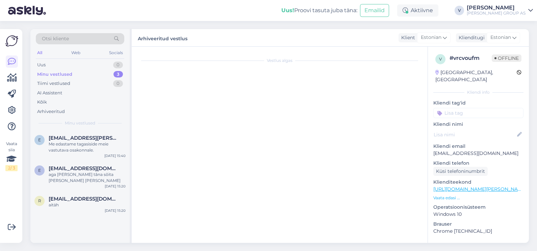
scroll to position [1267, 0]
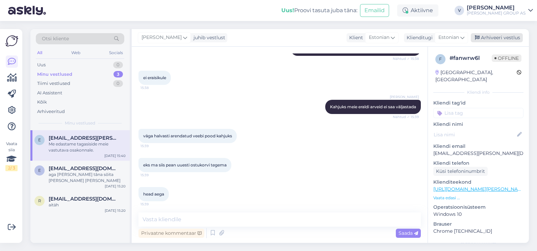
click at [480, 38] on div "Arhiveeri vestlus" at bounding box center [497, 37] width 52 height 9
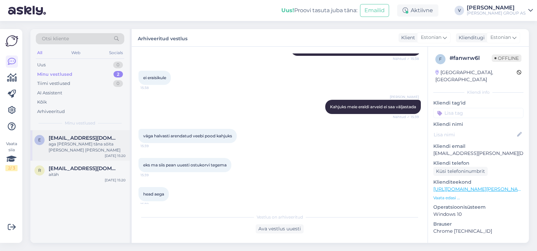
click at [91, 144] on div "aga [PERSON_NAME] tǎna sõita [PERSON_NAME] [PERSON_NAME]" at bounding box center [87, 147] width 77 height 12
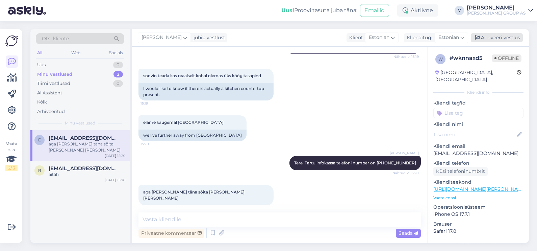
click at [502, 35] on div "Arhiveeri vestlus" at bounding box center [497, 37] width 52 height 9
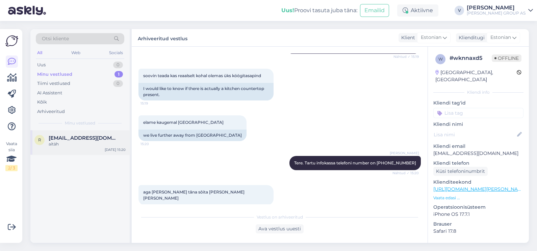
click at [61, 139] on span "[EMAIL_ADDRESS][DOMAIN_NAME]" at bounding box center [84, 138] width 70 height 6
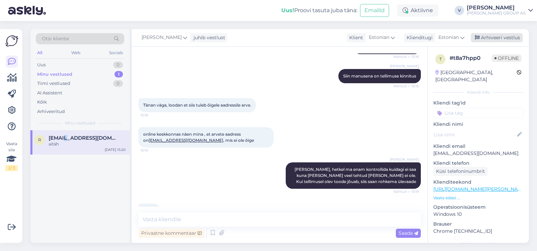
click at [497, 41] on div "Arhiveeri vestlus" at bounding box center [497, 37] width 52 height 9
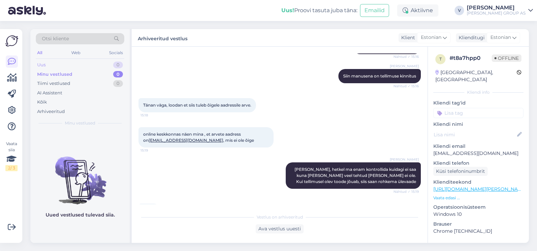
click at [61, 63] on div "Uus 0" at bounding box center [80, 64] width 88 height 9
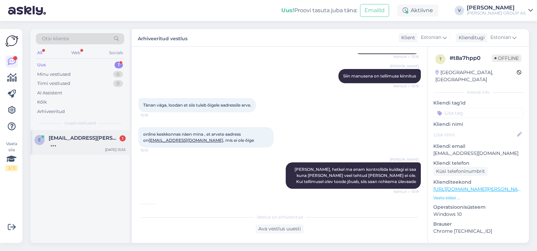
click at [68, 136] on span "[EMAIL_ADDRESS][PERSON_NAME][DOMAIN_NAME]" at bounding box center [84, 138] width 70 height 6
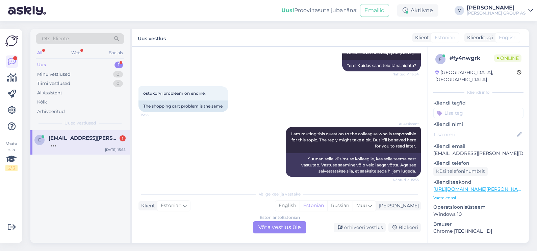
scroll to position [87, 0]
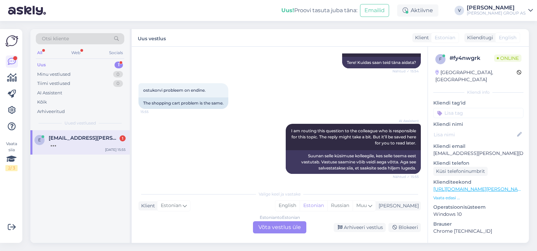
click at [273, 227] on div "Estonian to Estonian Võta vestlus üle" at bounding box center [279, 227] width 53 height 12
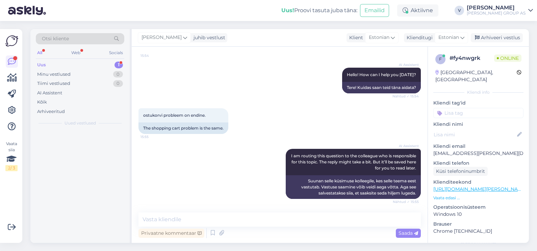
scroll to position [62, 0]
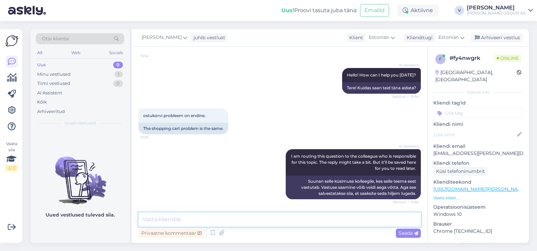
click at [195, 222] on textarea at bounding box center [279, 219] width 282 height 14
type textarea "Tere. Mis [PERSON_NAME] all mõtlete?"
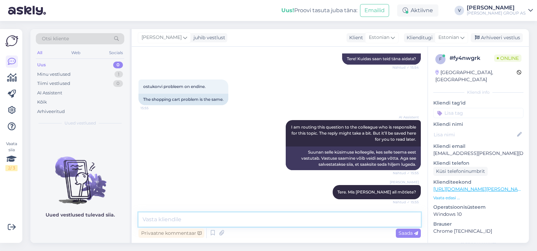
scroll to position [126, 0]
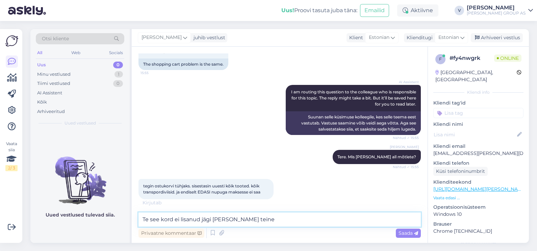
type textarea "Te see kord ei lisanud jägi [PERSON_NAME] teine?"
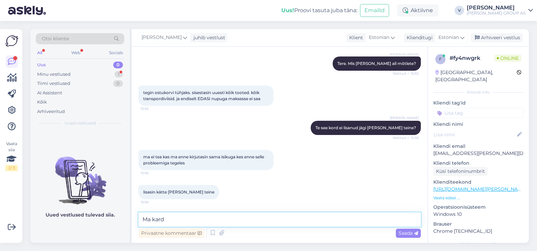
scroll to position [248, 0]
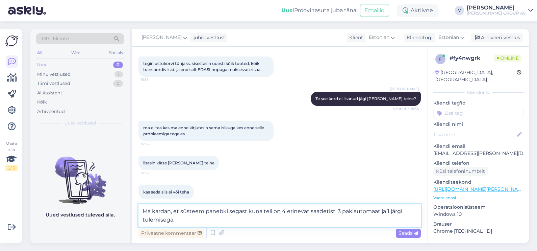
type textarea "Ma kardan, et süsteem panebki segast kuna teil on 4 erinevat saadetist. 3 pakia…"
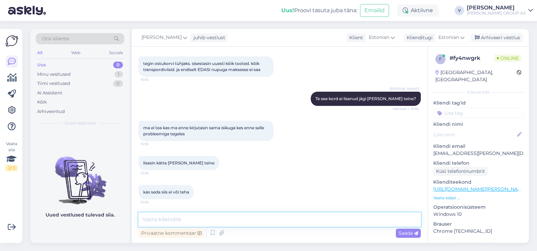
scroll to position [283, 0]
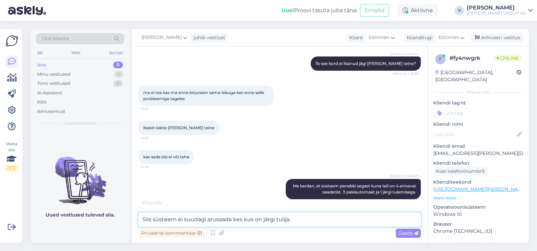
type textarea "Siis süsteem ei suudagi arusaada kes kus on järgi tulija."
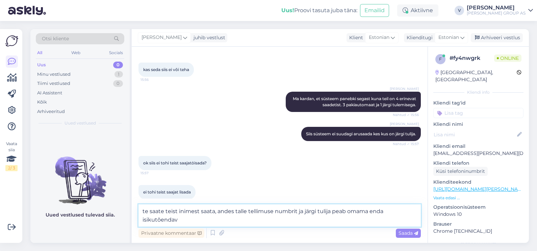
scroll to position [378, 0]
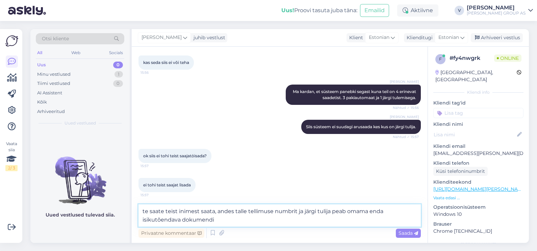
type textarea "te saate teist inimest saata, andes talle tellimuse numbrit ja järgi tulija pea…"
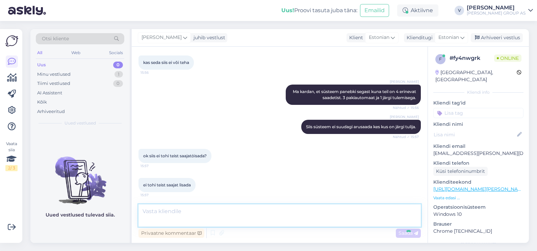
scroll to position [405, 0]
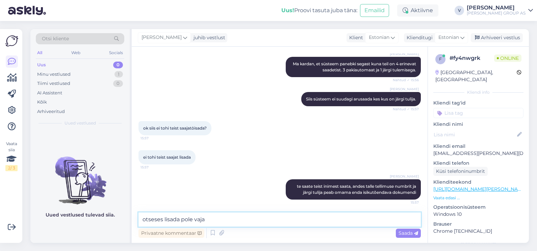
type textarea "otseses lisada pole vaja"
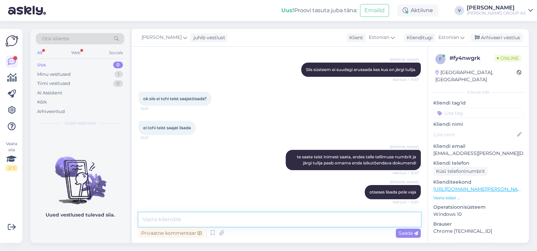
scroll to position [476, 0]
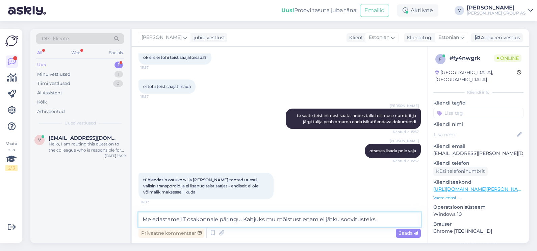
type textarea "Me edastame IT osakonnale päringu. Kahjuks mu mõistust enam ei jätku soovituste…"
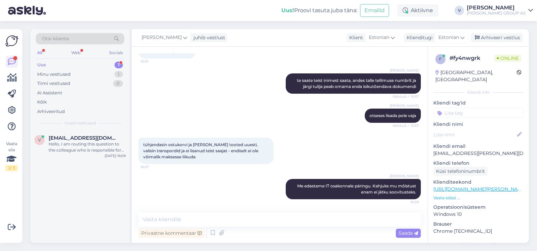
click at [45, 63] on div "Uus" at bounding box center [41, 64] width 9 height 7
click at [67, 142] on div "Hello, I am routing this question to the colleague who is responsible for this …" at bounding box center [87, 147] width 77 height 12
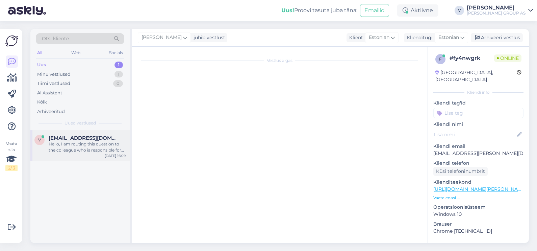
scroll to position [18, 0]
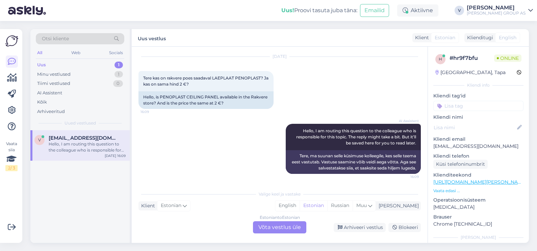
click at [279, 227] on div "Estonian to Estonian Võta vestlus üle" at bounding box center [279, 227] width 53 height 12
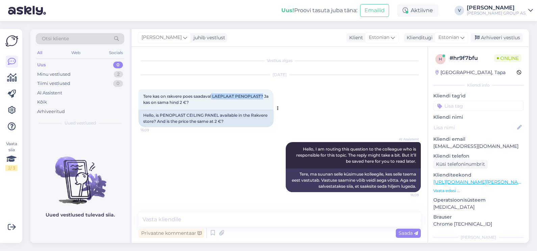
drag, startPoint x: 212, startPoint y: 93, endPoint x: 263, endPoint y: 98, distance: 51.2
click at [263, 98] on span "Tere kas on rakvere poes saadaval LAEPLAAT PENOPLAST? Ja kas on sama hind 2 €?" at bounding box center [206, 99] width 126 height 11
copy span "LAEPLAAT PENOPLAST?"
click at [182, 221] on textarea at bounding box center [279, 219] width 282 height 14
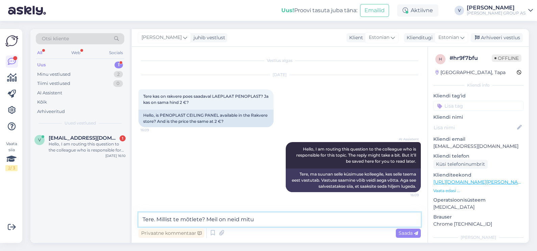
type textarea "Tere. Millist te mõtlete? Meil on neid mitu"
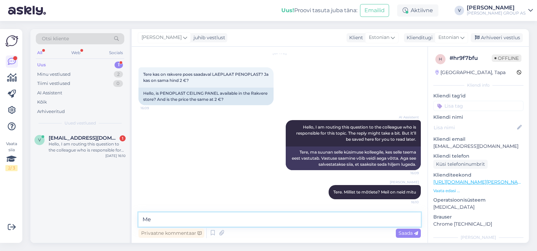
type textarea "M"
click at [74, 140] on span "[EMAIL_ADDRESS][DOMAIN_NAME]" at bounding box center [84, 138] width 70 height 6
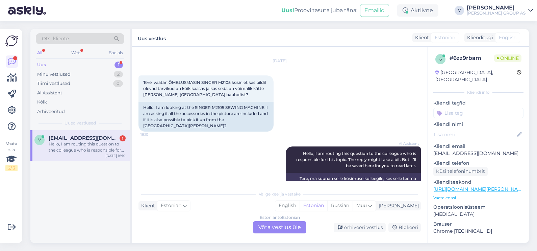
click at [286, 222] on div "Estonian to Estonian Võta vestlus üle" at bounding box center [279, 227] width 53 height 12
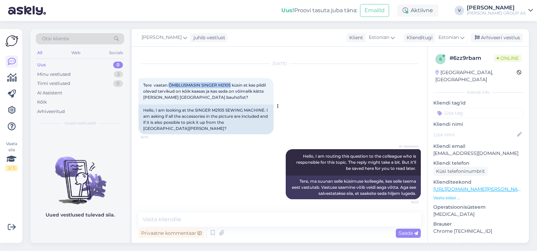
drag, startPoint x: 169, startPoint y: 82, endPoint x: 231, endPoint y: 84, distance: 61.8
click at [231, 84] on span "Tere vaatan ÕMBLUSMASIN SINGER M2105 küsin et kas pildil olevad tarvikud on kõi…" at bounding box center [205, 90] width 124 height 17
copy span "ÕMBLUSMASIN SINGER M2105"
click at [158, 216] on textarea at bounding box center [279, 219] width 282 height 14
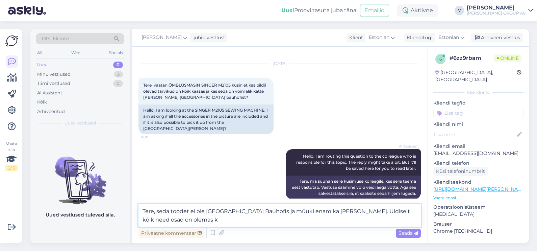
scroll to position [14, 0]
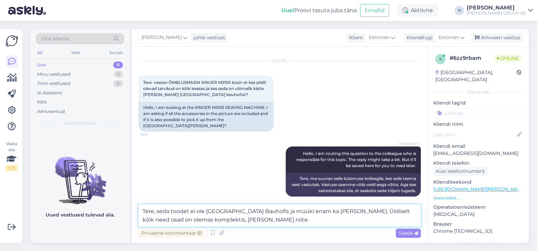
type textarea "Tere, seda toodet ei ole [GEOGRAPHIC_DATA] Bauhofis ja müüki enam ka [PERSON_NA…"
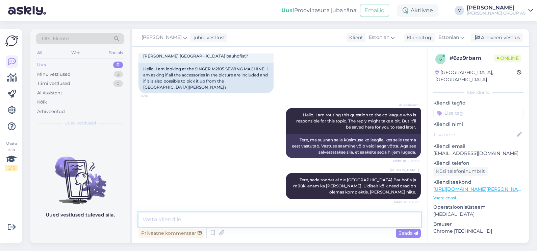
scroll to position [81, 0]
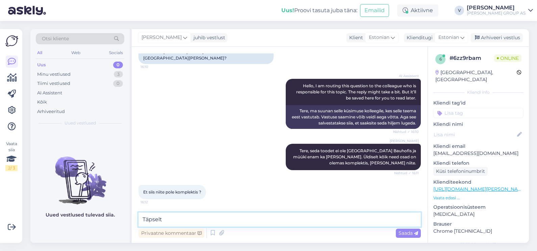
type textarea "Täpselt."
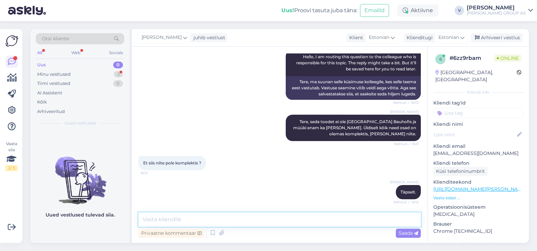
scroll to position [139, 0]
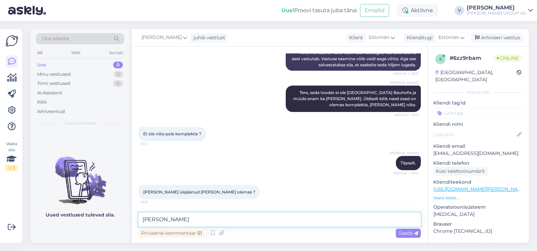
type textarea "Jah"
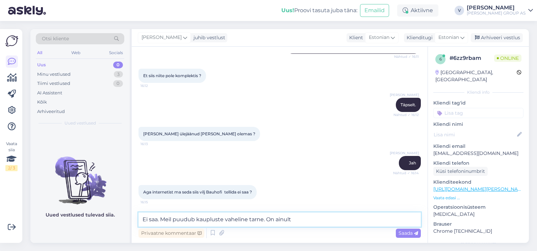
scroll to position [204, 0]
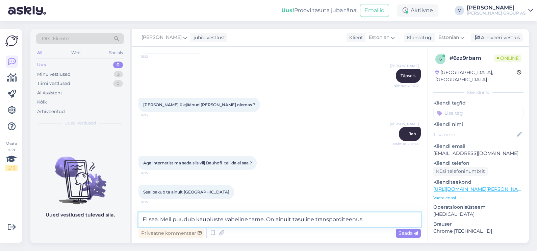
type textarea "Ei saa. Meil puudub kaupluste vaheline tarne. On ainult tasuline transporditeen…"
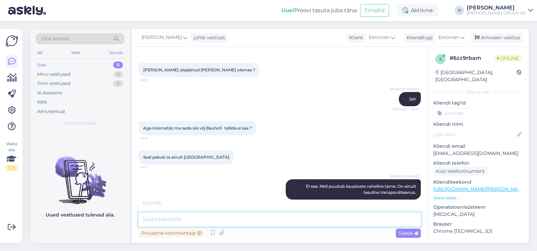
scroll to position [291, 0]
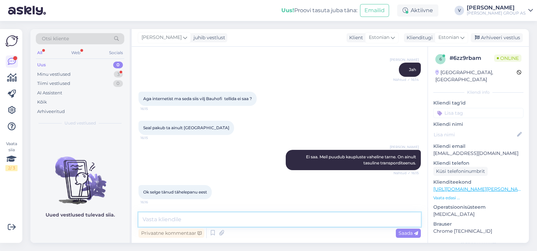
click at [179, 218] on textarea at bounding box center [279, 219] width 282 height 14
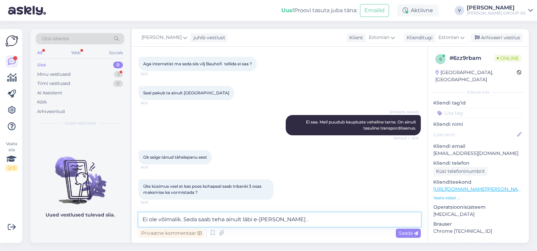
type textarea "Ei ole võimalik. Seda saab teha ainult läbi e-[PERSON_NAME] ."
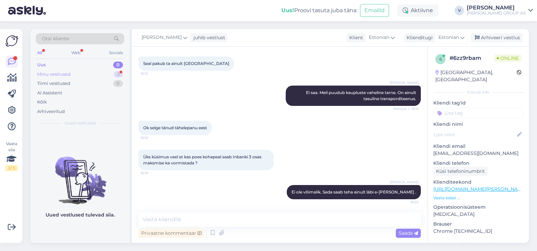
click at [42, 73] on div "Minu vestlused" at bounding box center [53, 74] width 33 height 7
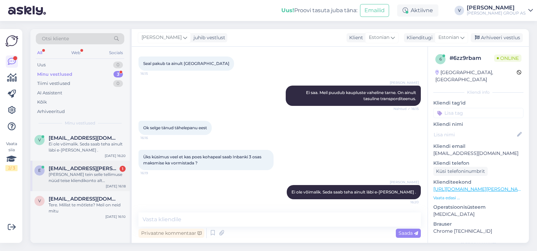
click at [46, 188] on div "e [EMAIL_ADDRESS][PERSON_NAME][DOMAIN_NAME] 1 [PERSON_NAME] tein selle tellimus…" at bounding box center [79, 175] width 99 height 30
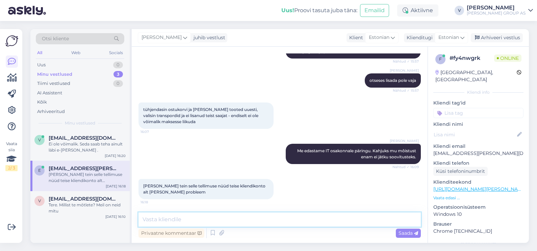
click at [246, 220] on textarea at bounding box center [279, 219] width 282 height 14
type textarea "Ma [PERSON_NAME] tagasisidet edasi IT osakonda."
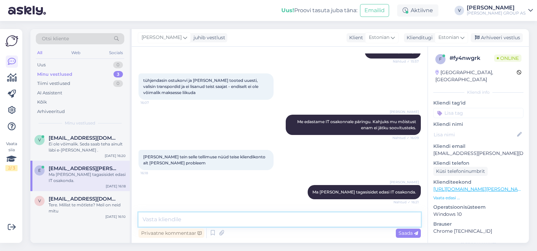
scroll to position [622, 0]
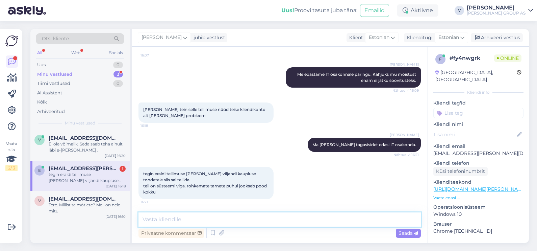
click at [246, 220] on textarea at bounding box center [279, 219] width 282 height 14
type textarea "Info IT osakond edastatud. Nad tegelevad selle murega."
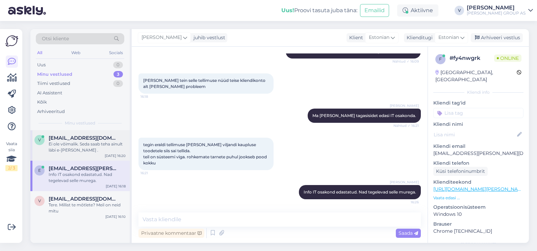
click at [69, 155] on div "v [EMAIL_ADDRESS][DOMAIN_NAME] Ei ole võimalik. Seda saab teha ainult läbi e-[P…" at bounding box center [79, 145] width 99 height 30
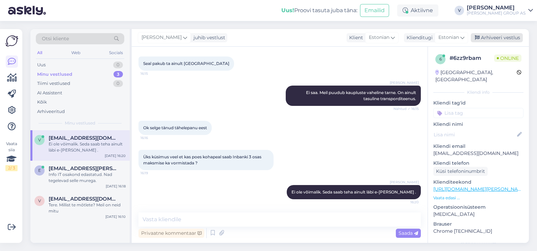
click at [507, 40] on div "Arhiveeri vestlus" at bounding box center [497, 37] width 52 height 9
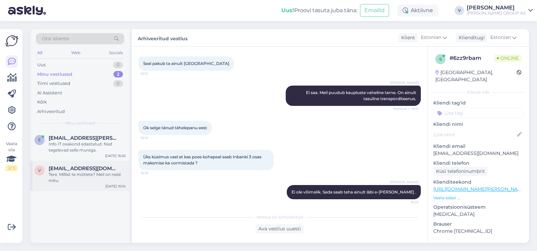
click at [104, 177] on div "Tere. Millist te mõtlete? Meil on neid mitu" at bounding box center [87, 177] width 77 height 12
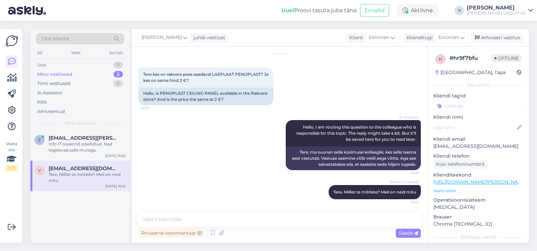
drag, startPoint x: 494, startPoint y: 41, endPoint x: 385, endPoint y: 41, distance: 109.4
click at [494, 41] on div "Arhiveeri vestlus" at bounding box center [497, 37] width 52 height 9
